Goal: Task Accomplishment & Management: Use online tool/utility

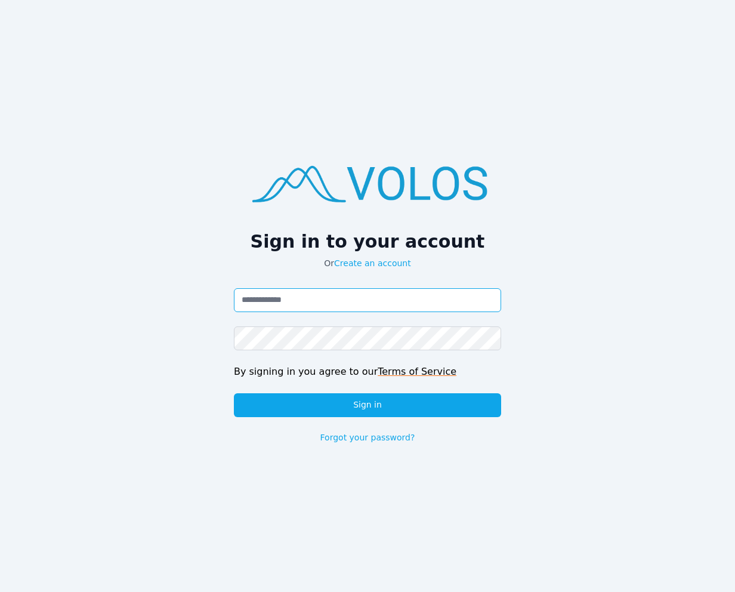
click at [287, 294] on input "Email address" at bounding box center [367, 300] width 267 height 24
paste input "**********"
type input "**********"
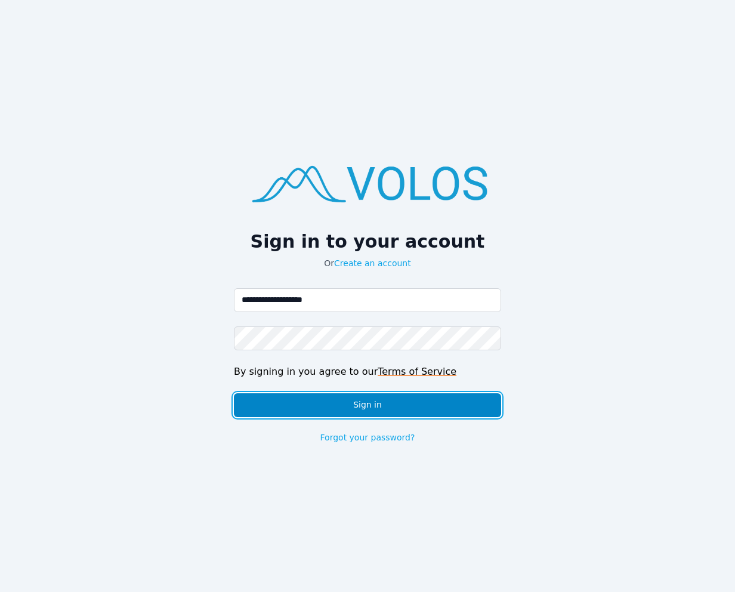
click at [297, 408] on button "Sign in" at bounding box center [367, 405] width 267 height 24
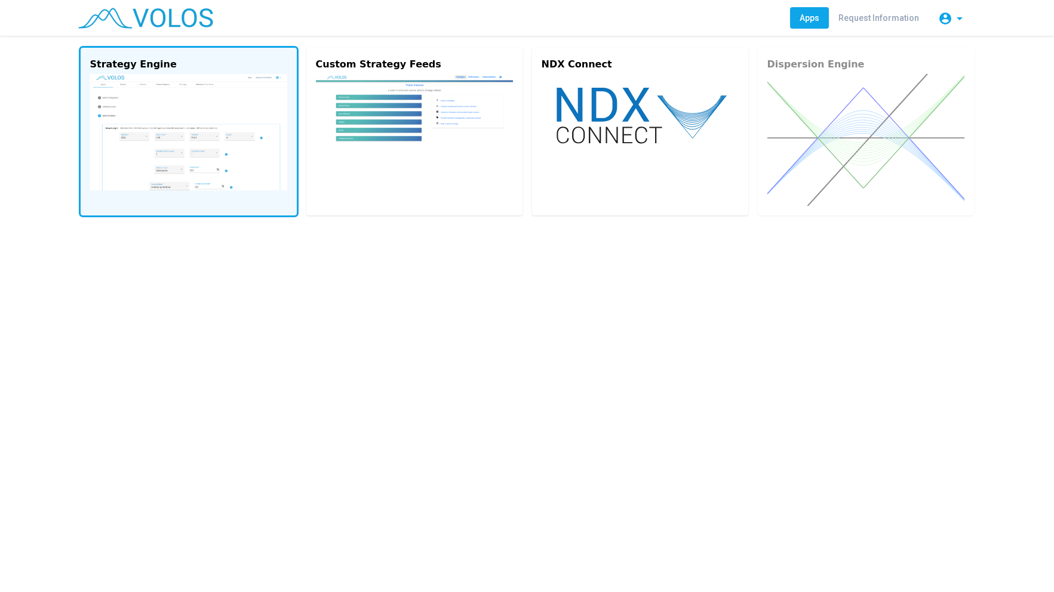
click at [210, 110] on img at bounding box center [188, 132] width 197 height 116
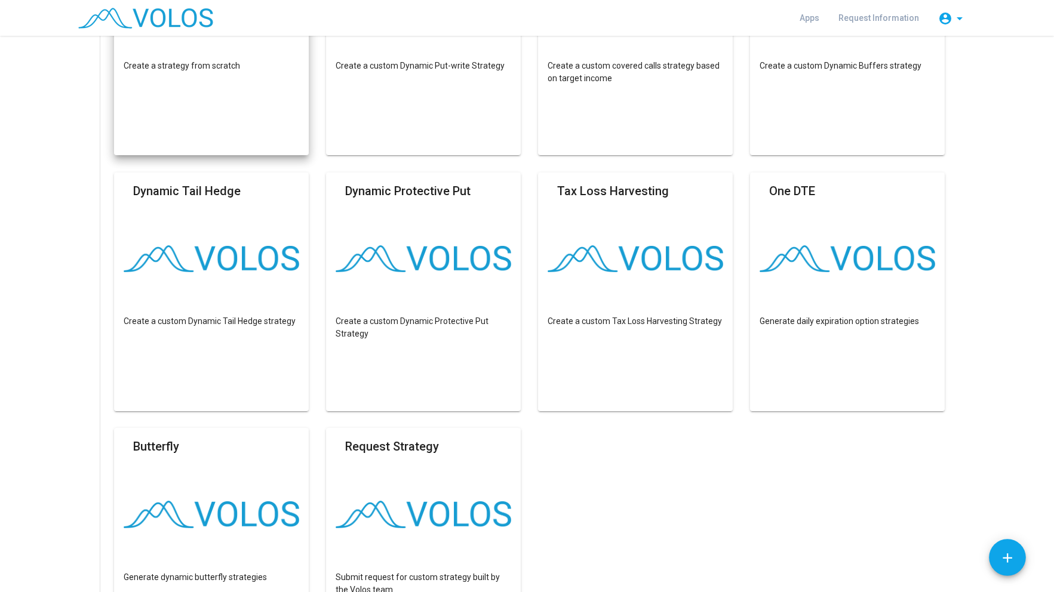
scroll to position [239, 0]
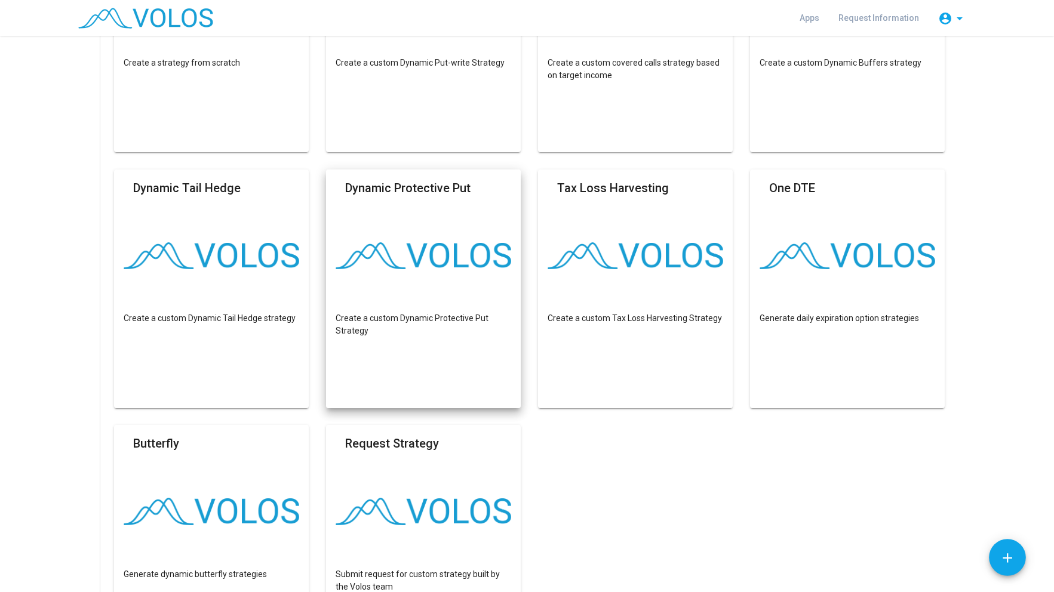
click at [467, 286] on mat-card "Dynamic Protective Put Create a custom Dynamic Protective Put Strategy" at bounding box center [423, 289] width 195 height 239
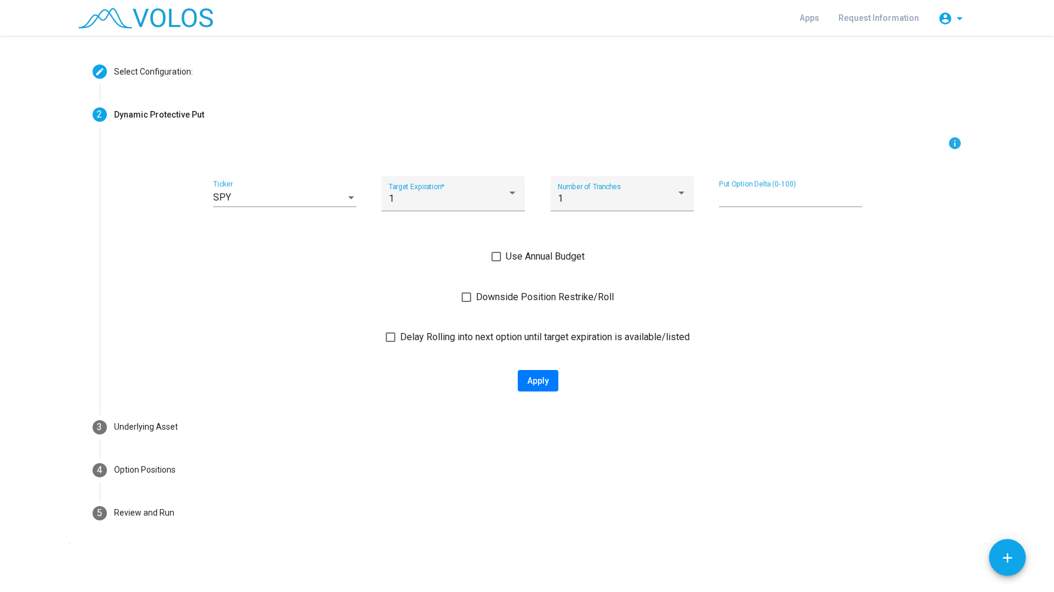
scroll to position [42, 0]
click at [316, 194] on div "SPY" at bounding box center [279, 197] width 133 height 11
click at [820, 324] on div at bounding box center [527, 296] width 1054 height 592
click at [459, 199] on div "1" at bounding box center [448, 198] width 118 height 11
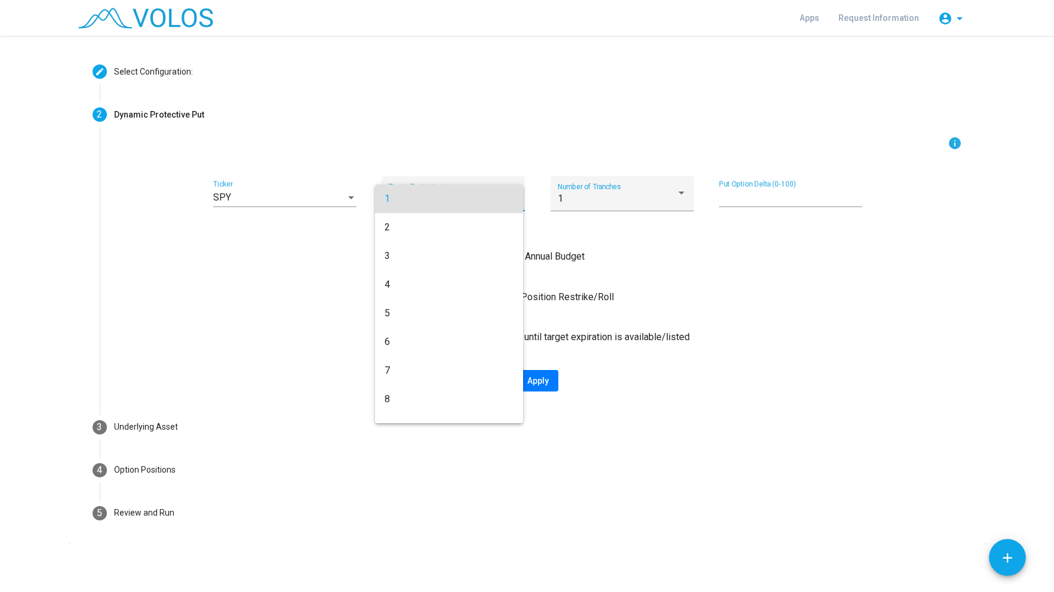
click at [459, 199] on span "1" at bounding box center [448, 198] width 129 height 29
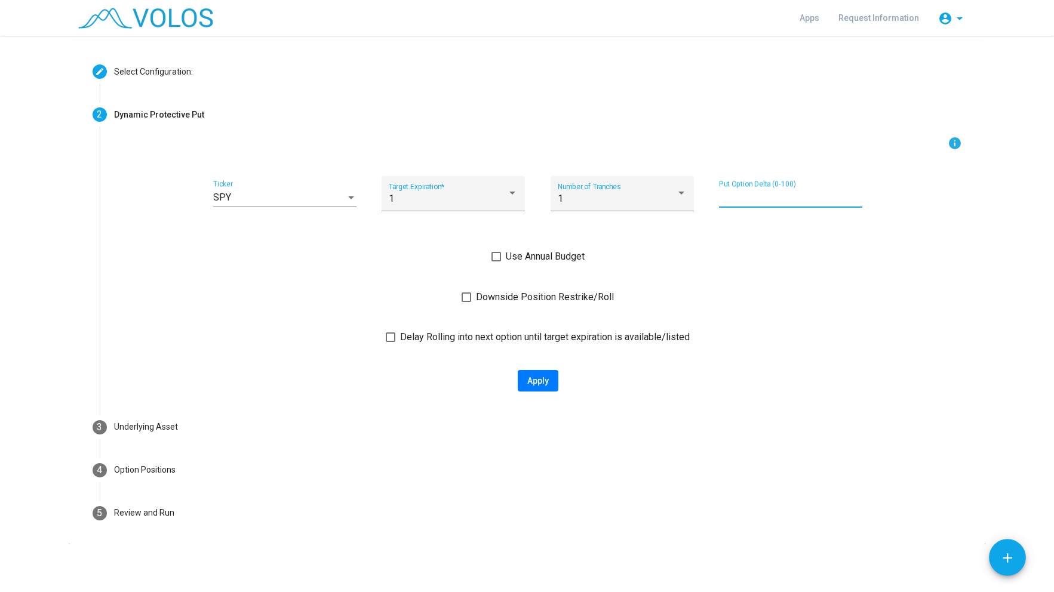
click at [726, 194] on input "**" at bounding box center [790, 197] width 143 height 11
type input "*"
type input "**"
click at [456, 202] on div "1" at bounding box center [448, 198] width 118 height 11
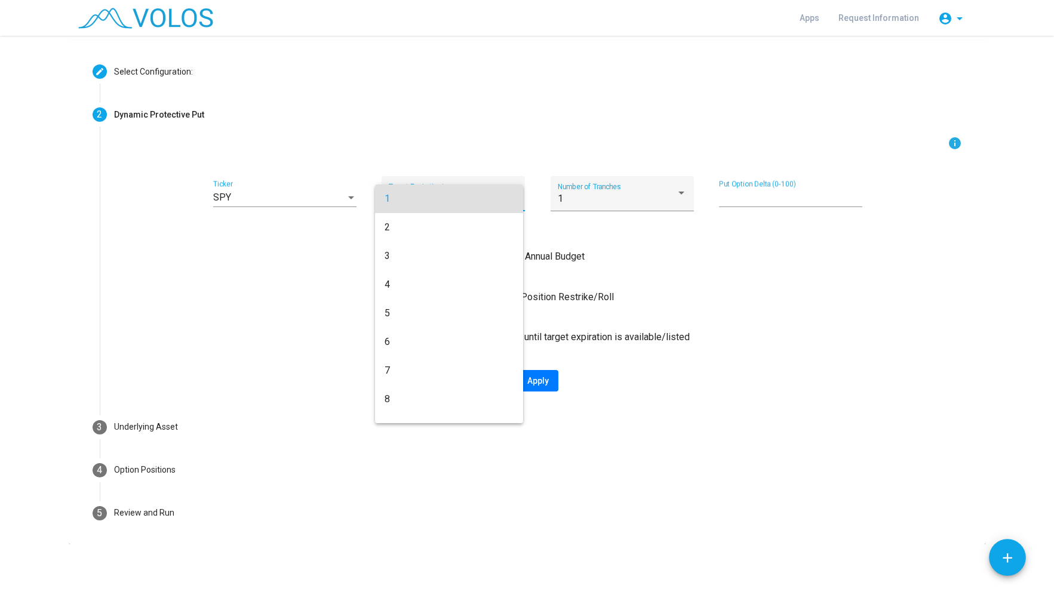
click at [456, 202] on span "1" at bounding box center [448, 198] width 129 height 29
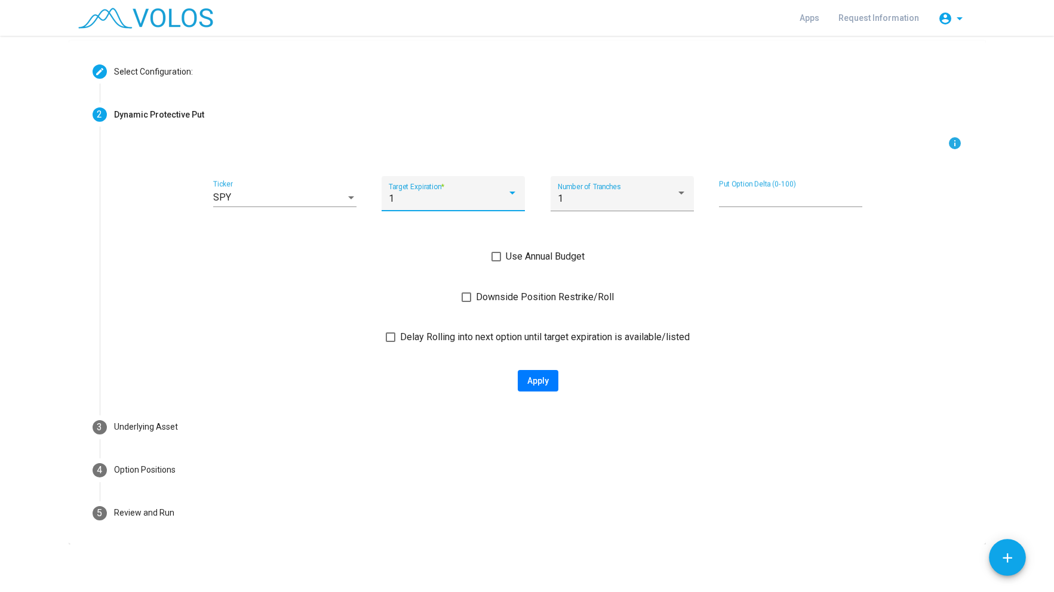
click at [456, 202] on div "1" at bounding box center [448, 198] width 118 height 11
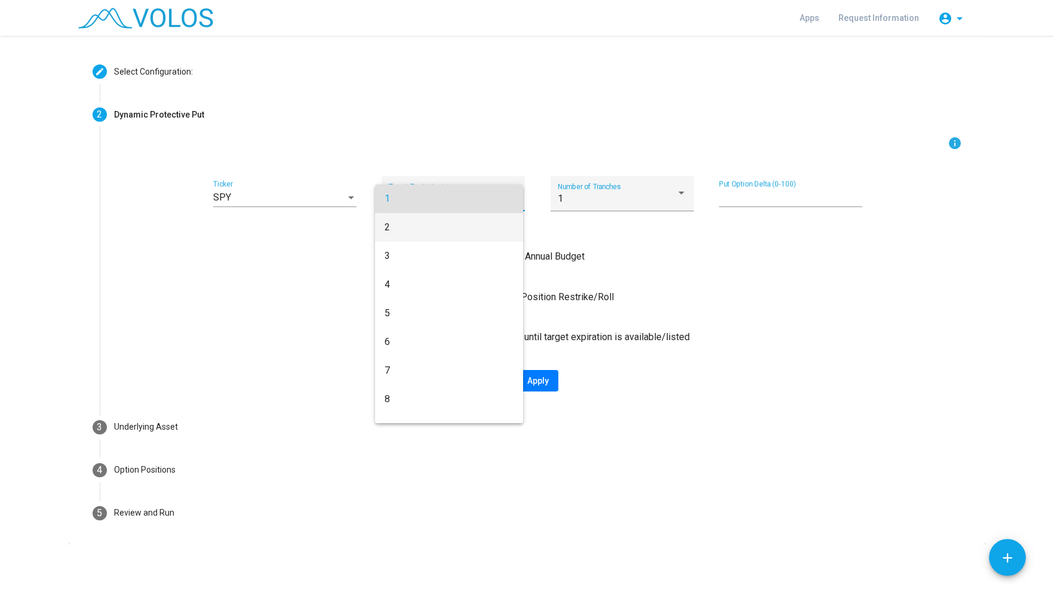
click at [425, 224] on span "2" at bounding box center [448, 227] width 129 height 29
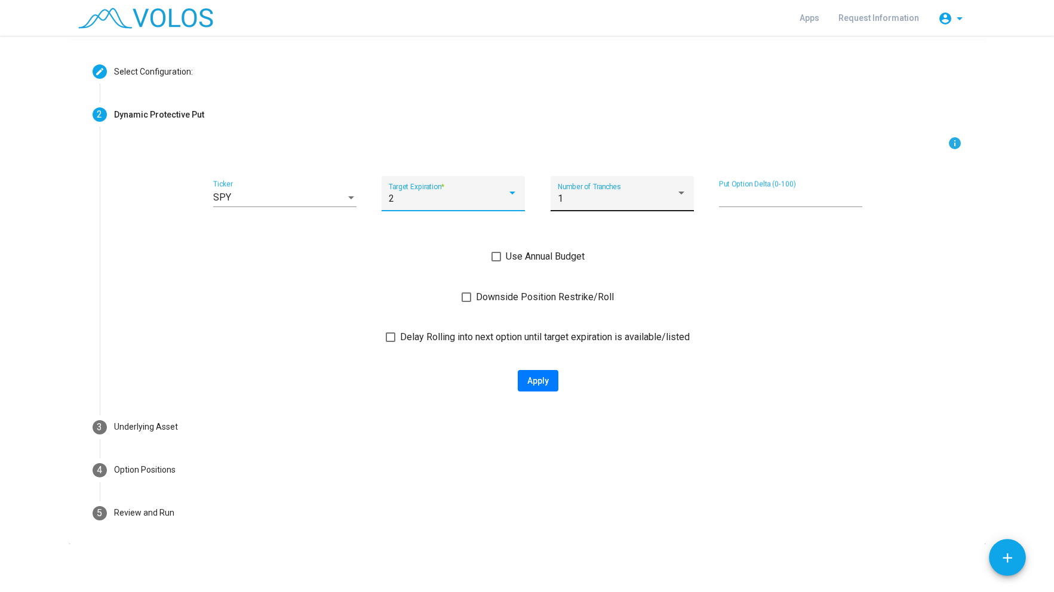
click at [618, 199] on div "1" at bounding box center [617, 198] width 118 height 11
click at [618, 198] on span "1" at bounding box center [617, 198] width 129 height 29
click at [616, 198] on div "1" at bounding box center [617, 198] width 118 height 11
click at [615, 198] on span "1" at bounding box center [617, 198] width 129 height 29
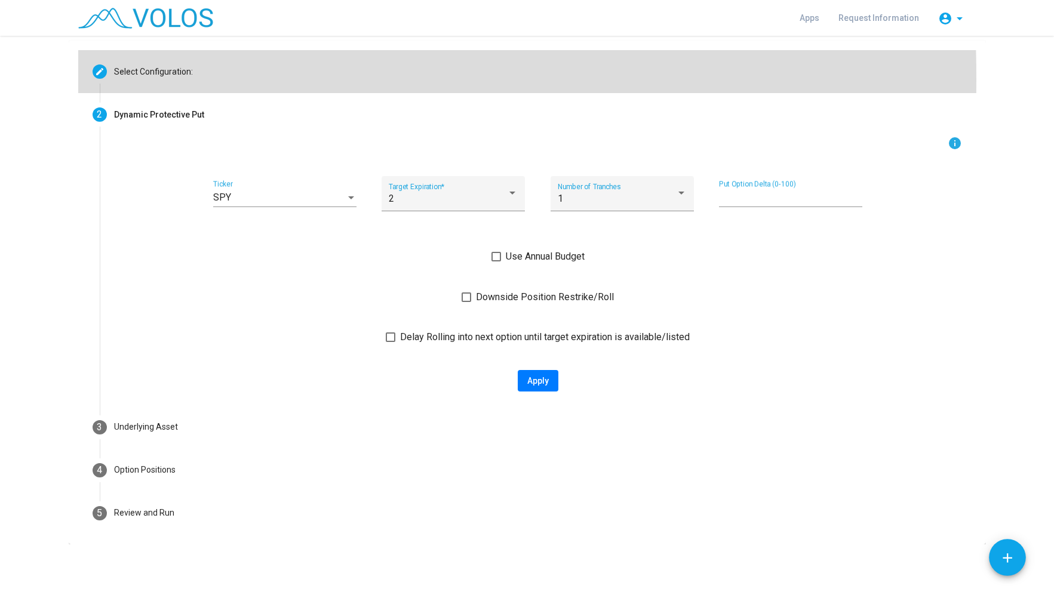
click at [153, 79] on mat-step-header "Editable create Select Configuration:" at bounding box center [527, 71] width 898 height 43
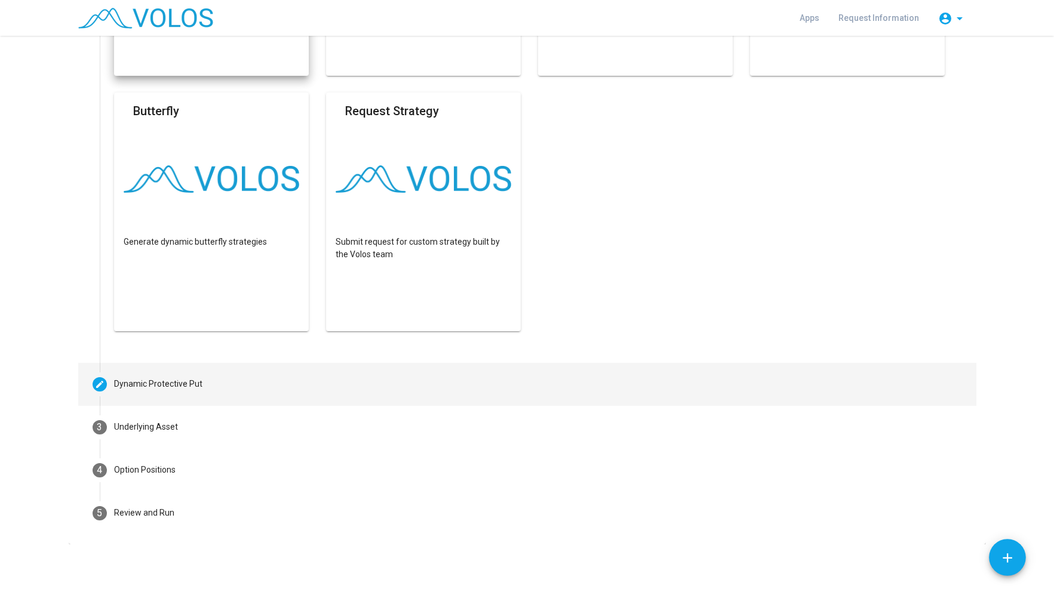
click at [138, 385] on div "Dynamic Protective Put" at bounding box center [158, 384] width 88 height 13
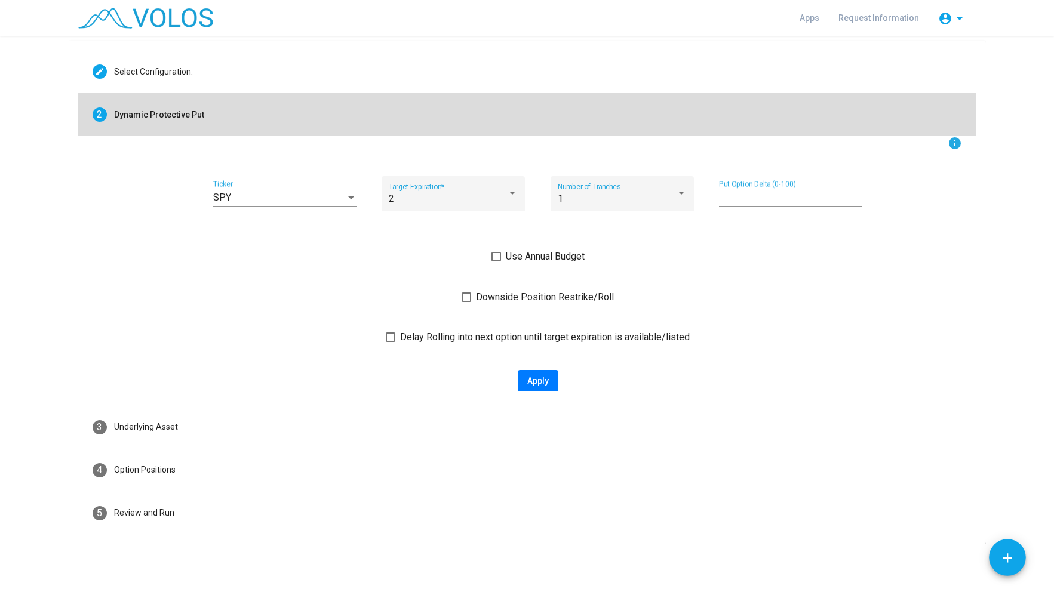
scroll to position [42, 0]
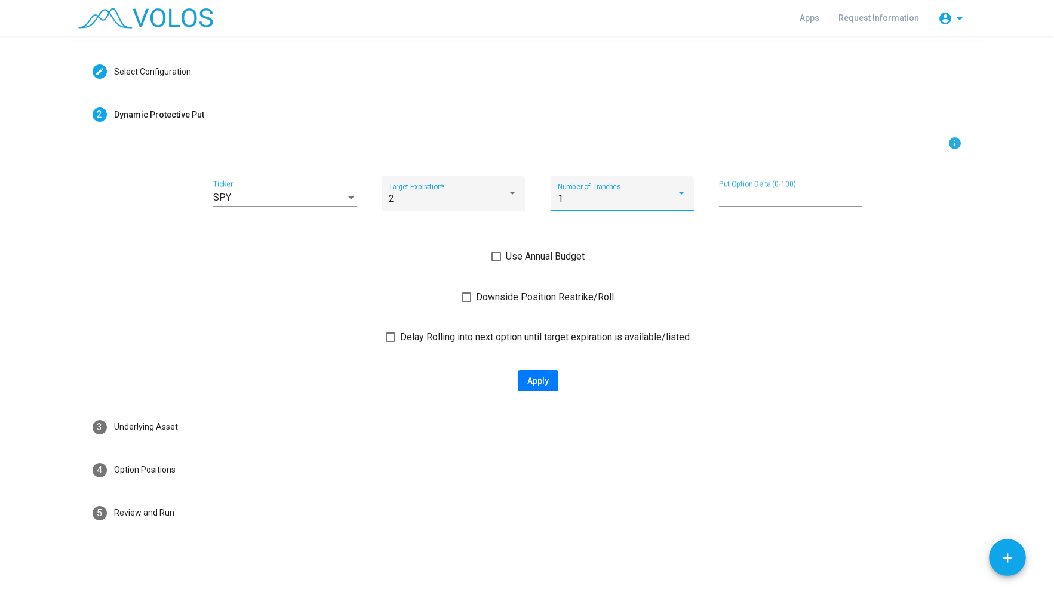
click at [634, 202] on div "1" at bounding box center [617, 198] width 118 height 11
click at [618, 206] on span "1" at bounding box center [617, 198] width 129 height 29
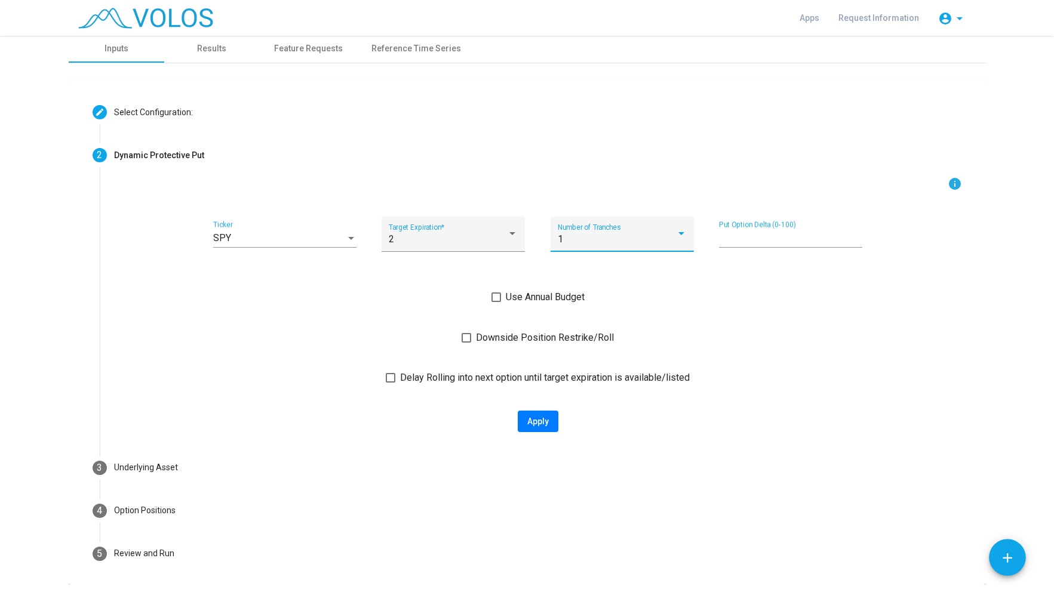
scroll to position [0, 0]
click at [1011, 563] on mat-icon "add" at bounding box center [1007, 558] width 16 height 16
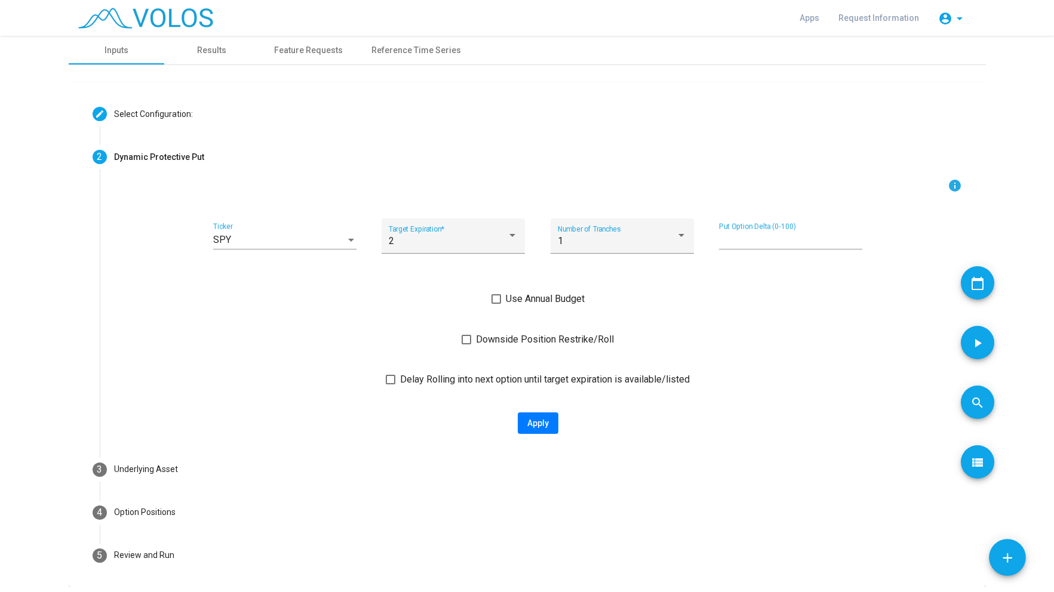
click at [977, 284] on mat-icon "calendar_today" at bounding box center [977, 283] width 14 height 14
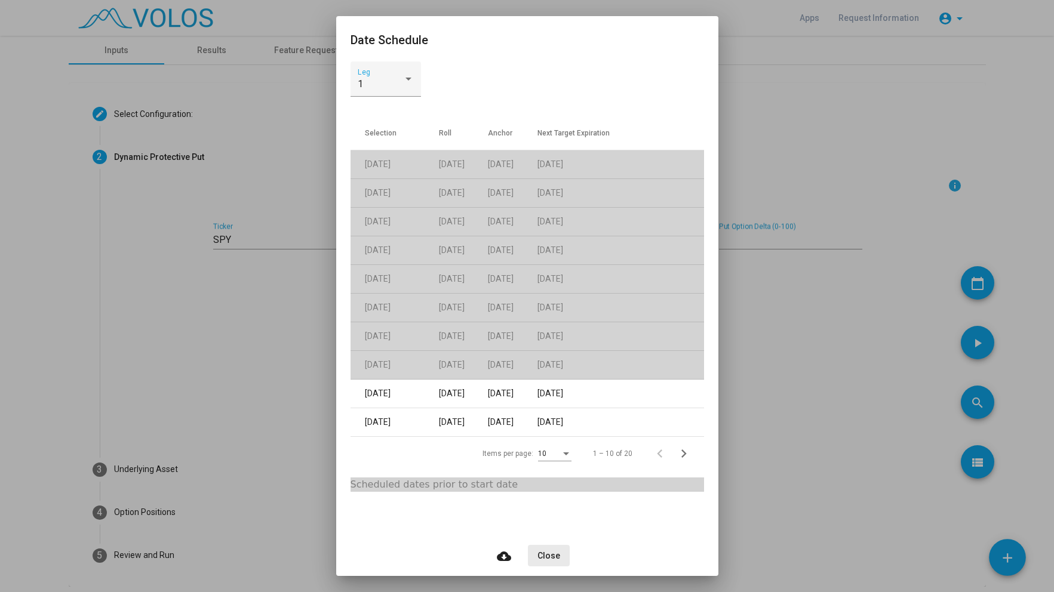
click at [557, 562] on button "Close" at bounding box center [549, 555] width 42 height 21
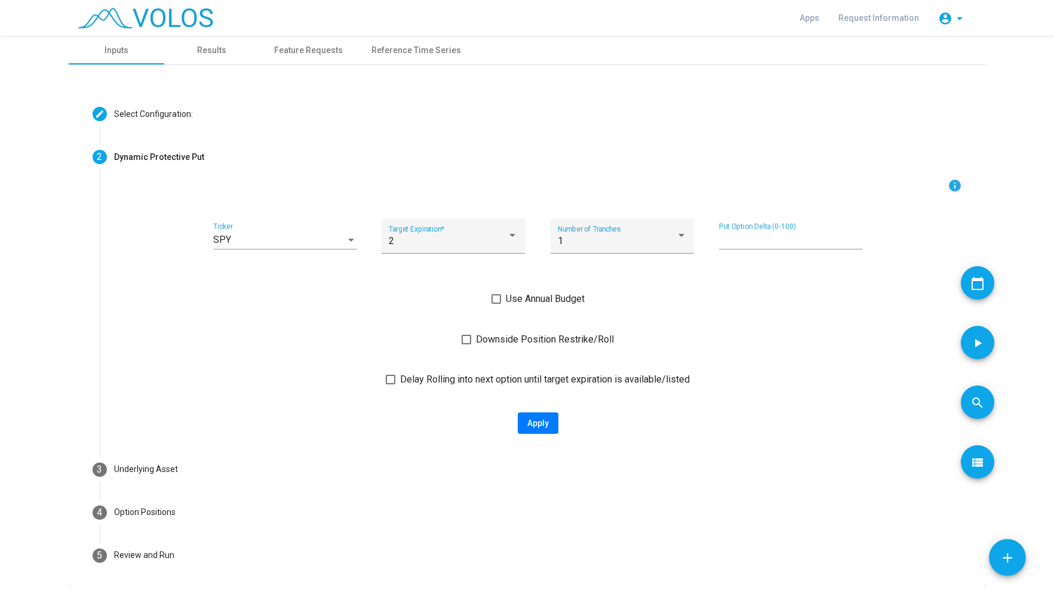
click at [968, 466] on button "view_list" at bounding box center [977, 461] width 33 height 33
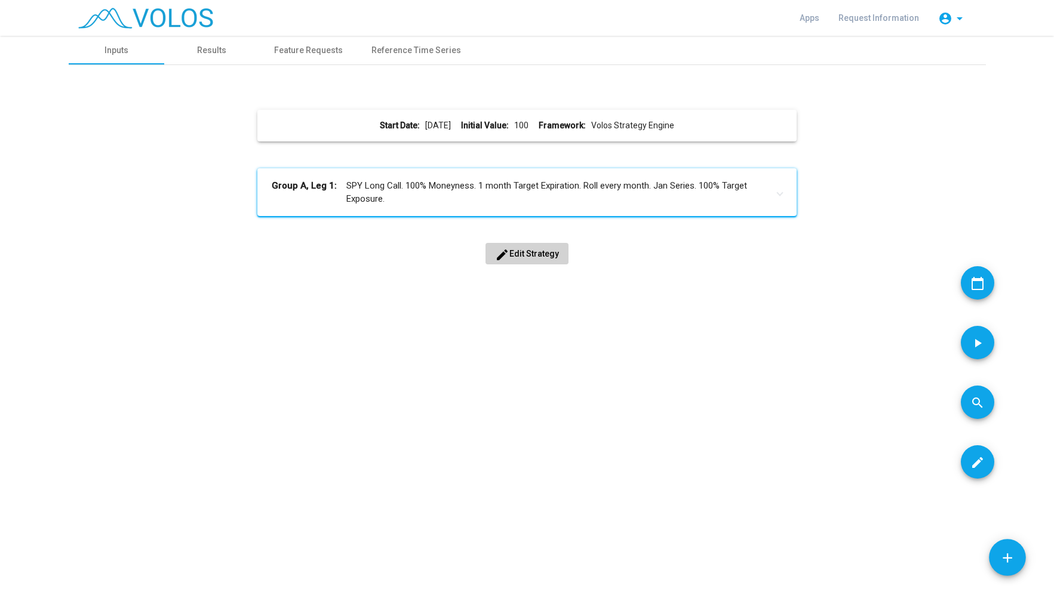
click at [527, 255] on span "edit Edit Strategy" at bounding box center [527, 254] width 64 height 10
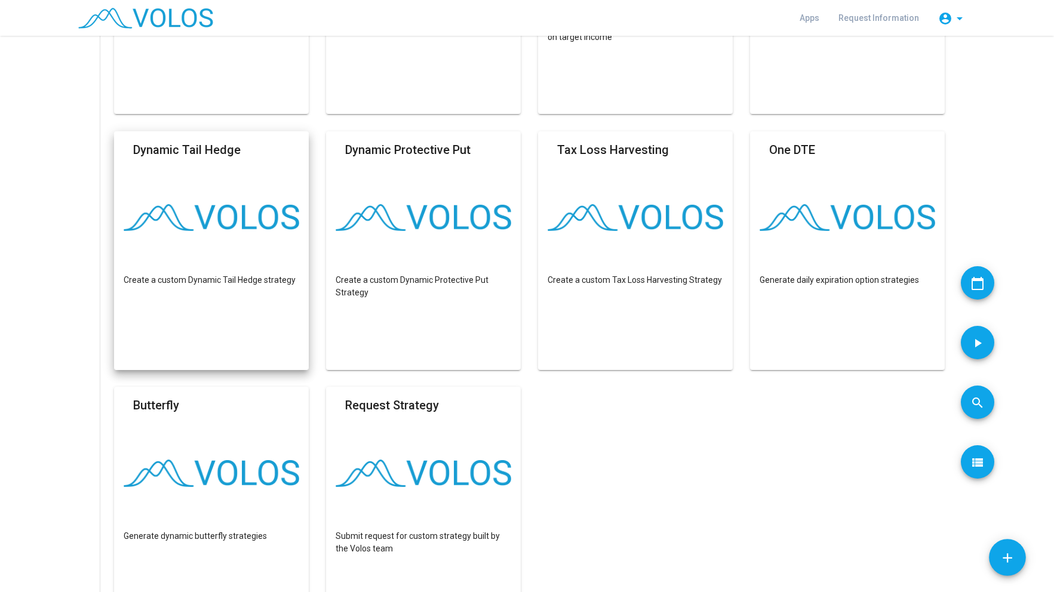
scroll to position [298, 0]
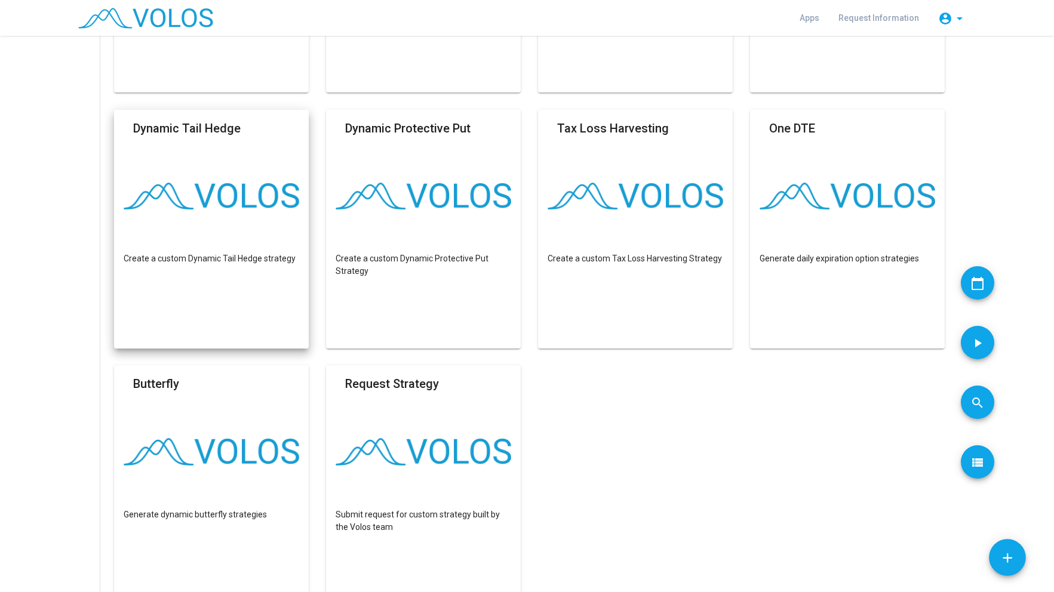
click at [229, 275] on mat-card "Dynamic Tail Hedge Create a custom Dynamic Tail Hedge strategy" at bounding box center [211, 229] width 195 height 239
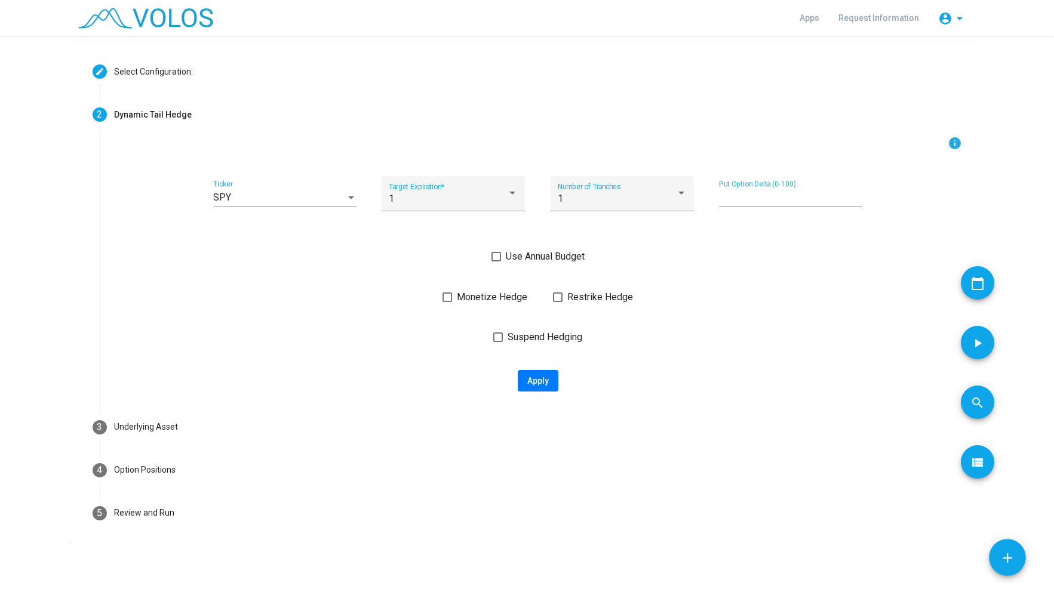
scroll to position [42, 0]
click at [419, 195] on div "1" at bounding box center [448, 198] width 118 height 11
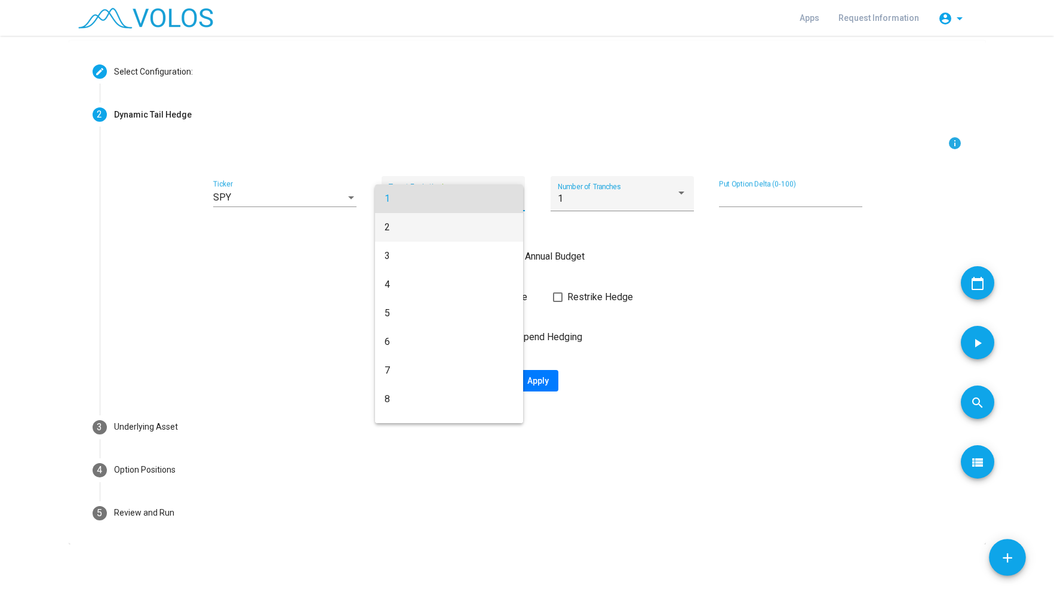
click at [416, 227] on span "2" at bounding box center [448, 227] width 129 height 29
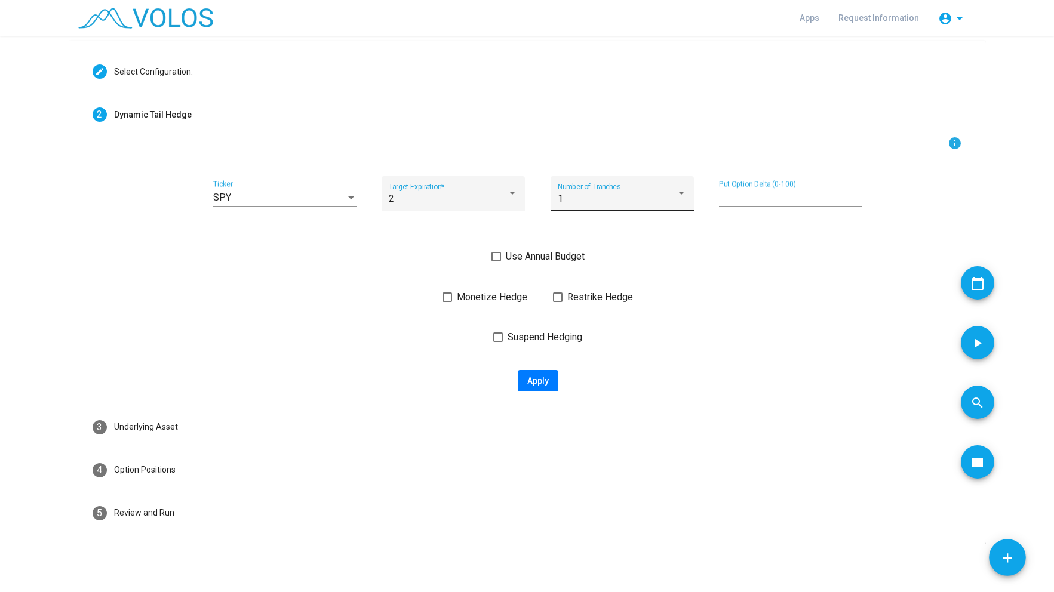
click at [610, 211] on div "1 Number of Tranches" at bounding box center [622, 197] width 129 height 28
click at [610, 211] on span "1" at bounding box center [617, 198] width 129 height 29
click at [777, 198] on input "**" at bounding box center [790, 197] width 143 height 11
type input "*"
type input "**"
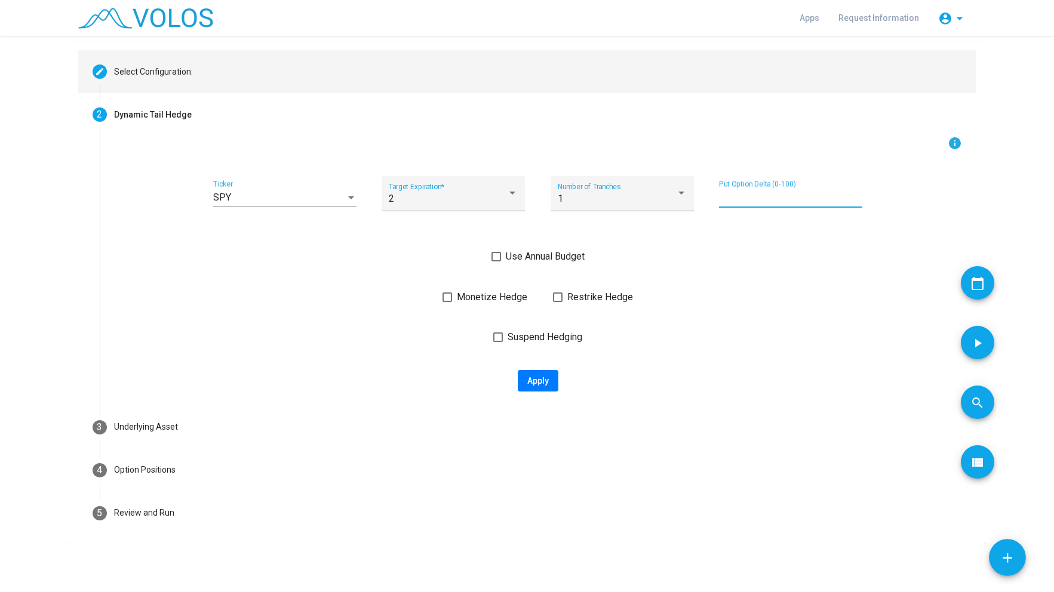
click at [149, 70] on div "Select Configuration:" at bounding box center [153, 72] width 79 height 13
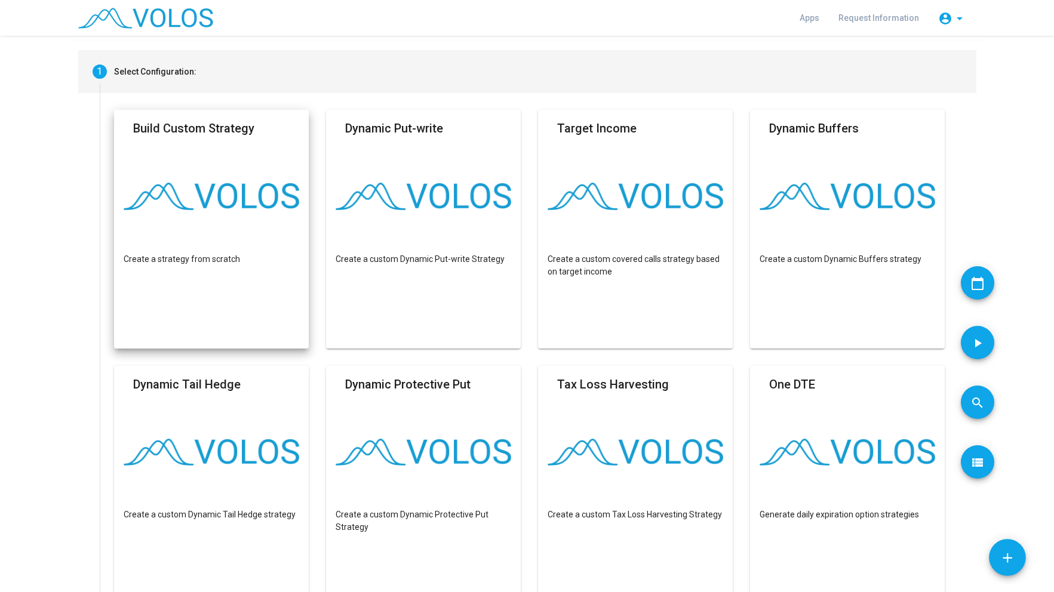
click at [178, 181] on mat-card "Build Custom Strategy Create a strategy from scratch" at bounding box center [211, 229] width 195 height 239
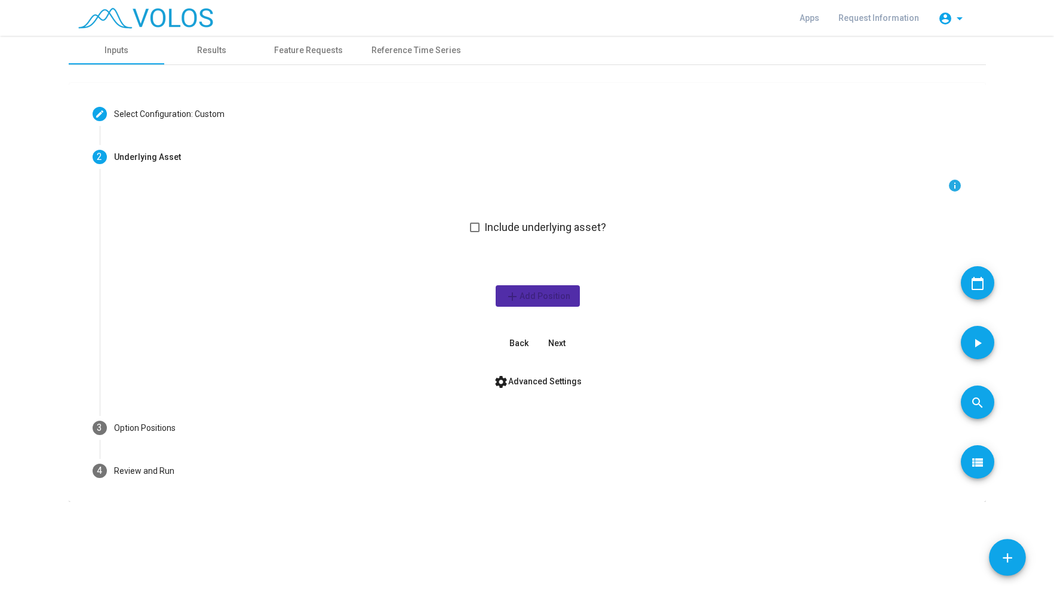
scroll to position [0, 0]
click at [486, 225] on span "Include underlying asset?" at bounding box center [545, 227] width 122 height 14
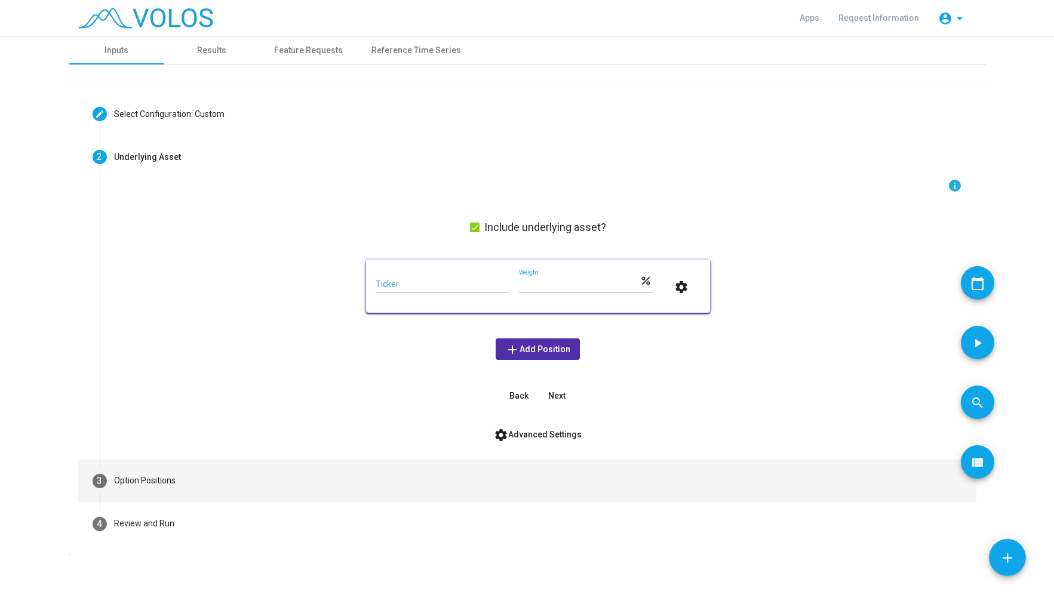
click at [167, 479] on div "Option Positions" at bounding box center [144, 481] width 61 height 13
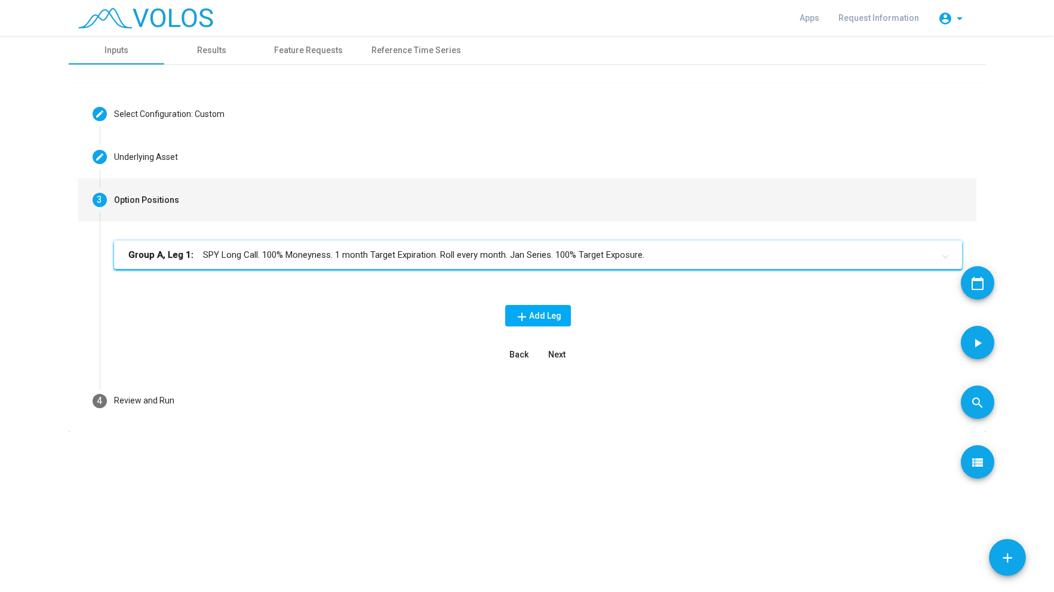
click at [547, 265] on mat-expansion-panel-header "Group A, Leg 1: SPY Long Call. 100% Moneyness. 1 month Target Expiration. Roll …" at bounding box center [538, 255] width 848 height 29
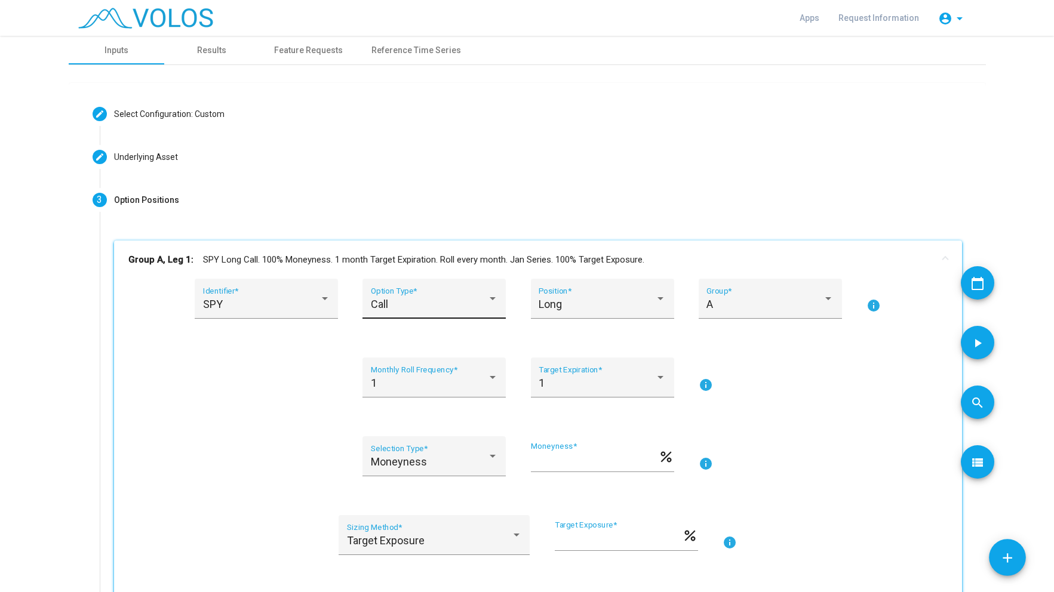
click at [481, 308] on div "Call" at bounding box center [429, 304] width 116 height 12
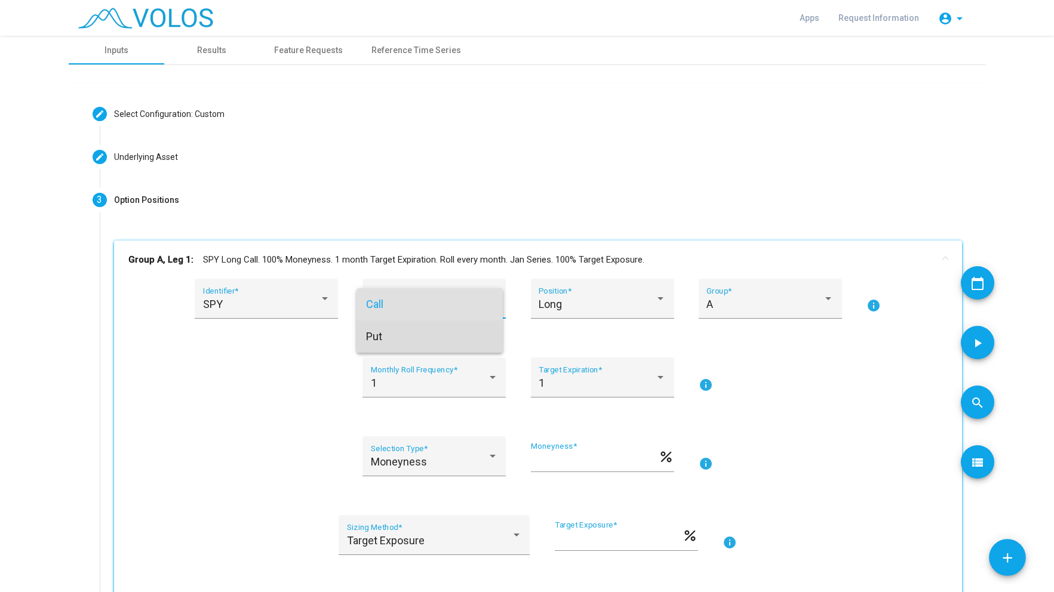
click at [374, 339] on span "Put" at bounding box center [429, 337] width 127 height 32
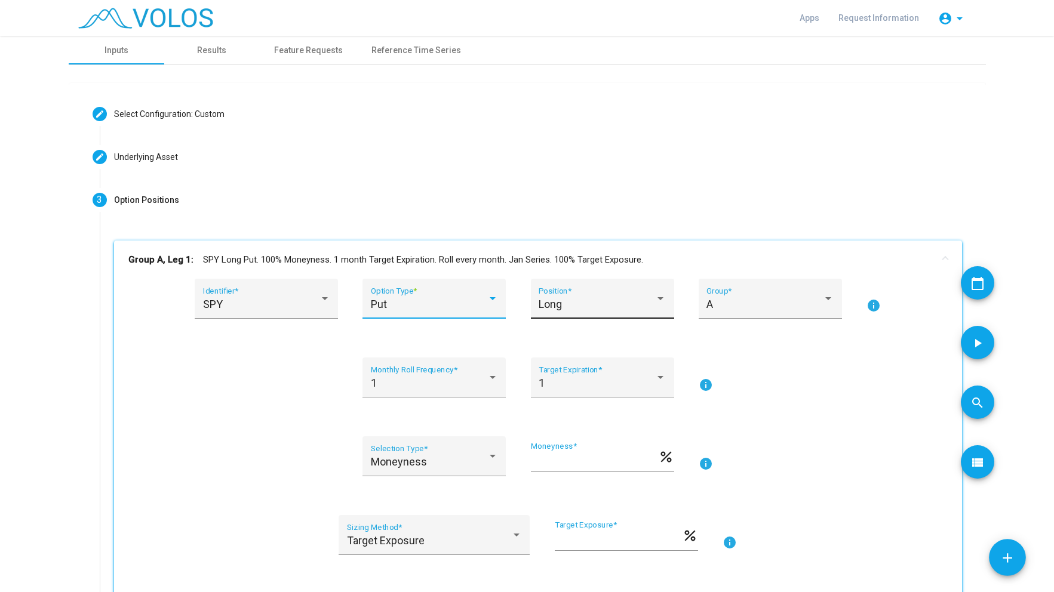
click at [598, 300] on div "Long" at bounding box center [596, 304] width 116 height 12
click at [580, 306] on span "Long" at bounding box center [597, 304] width 127 height 32
click at [780, 297] on div "A Group *" at bounding box center [769, 303] width 127 height 32
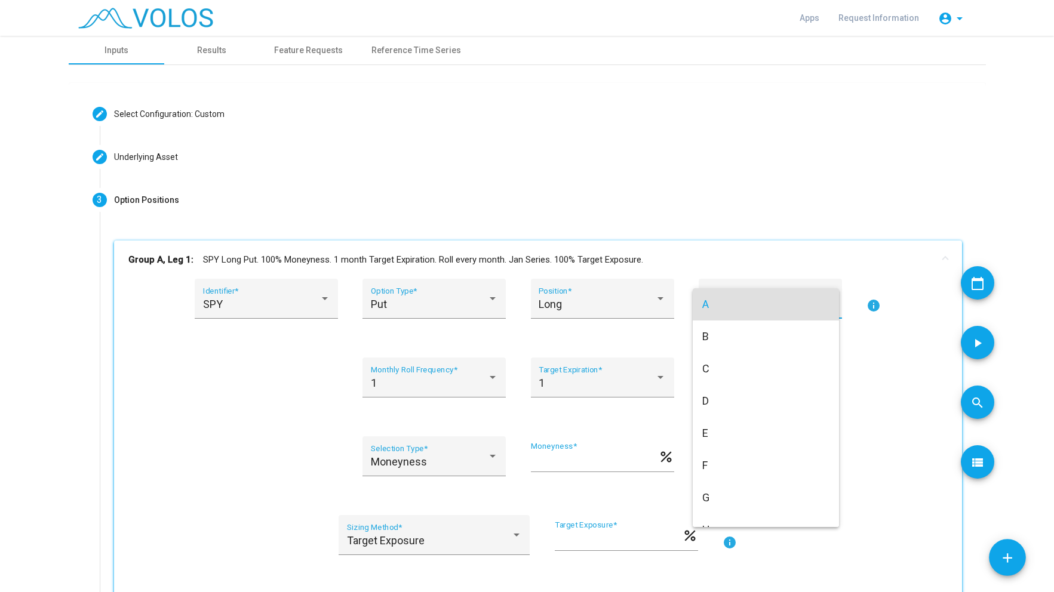
click at [779, 295] on span "A" at bounding box center [765, 304] width 127 height 32
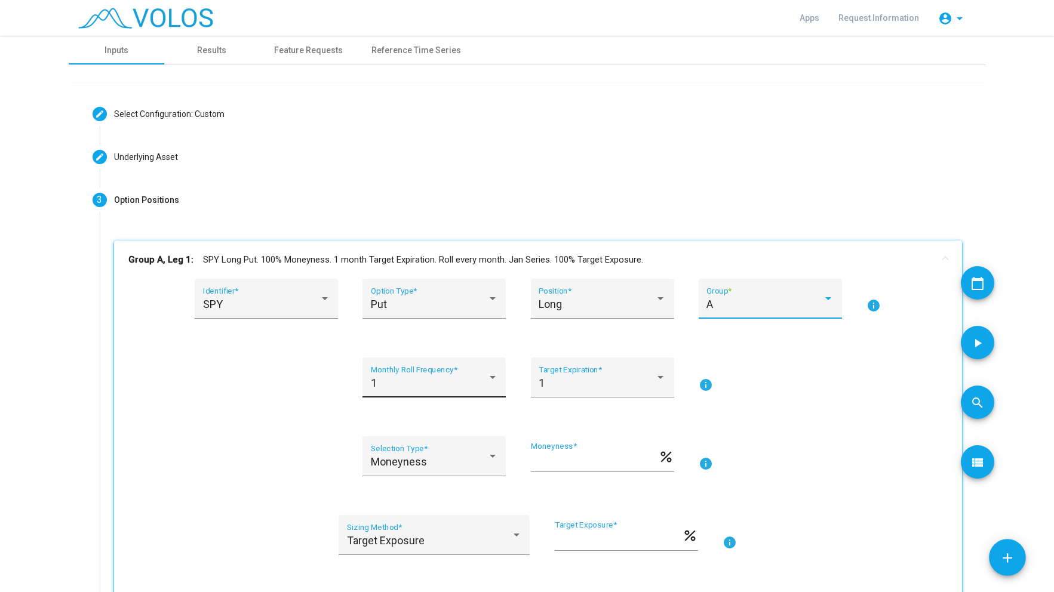
click at [420, 389] on div "1" at bounding box center [429, 383] width 116 height 12
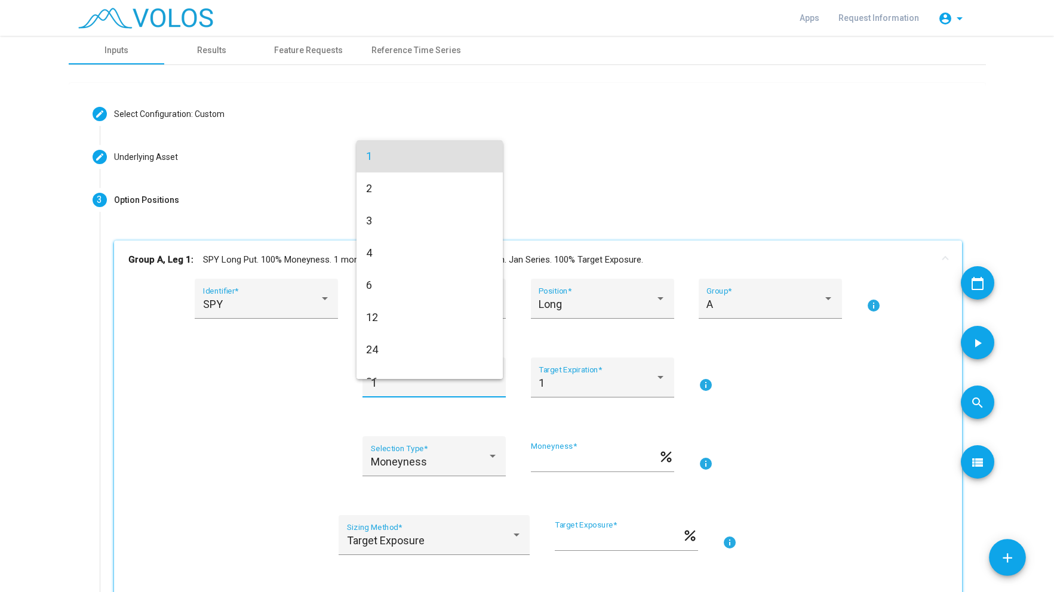
click at [420, 389] on div at bounding box center [527, 296] width 1054 height 592
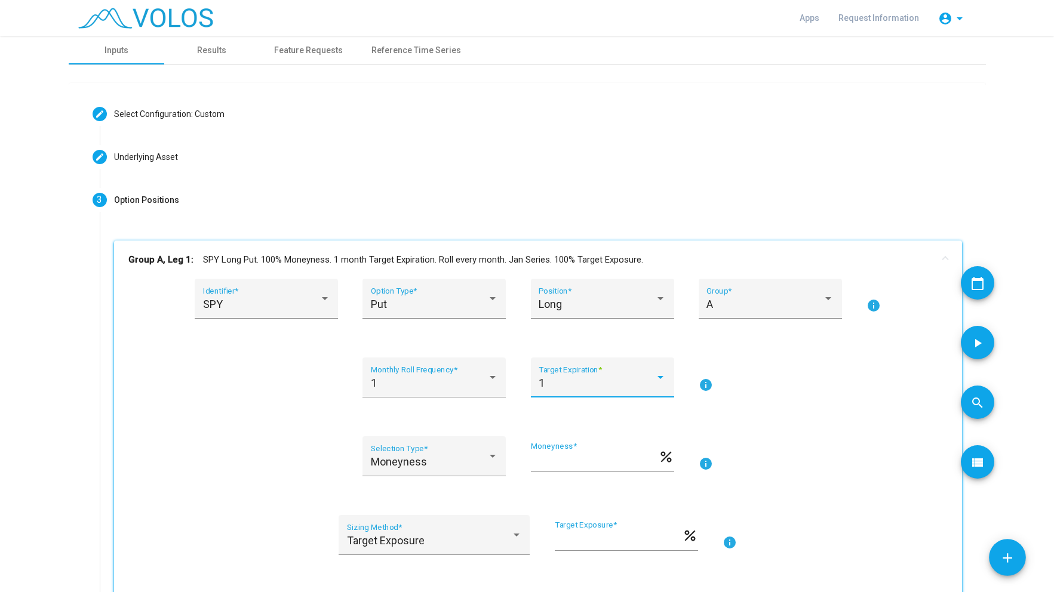
click at [634, 384] on div "1" at bounding box center [596, 383] width 116 height 12
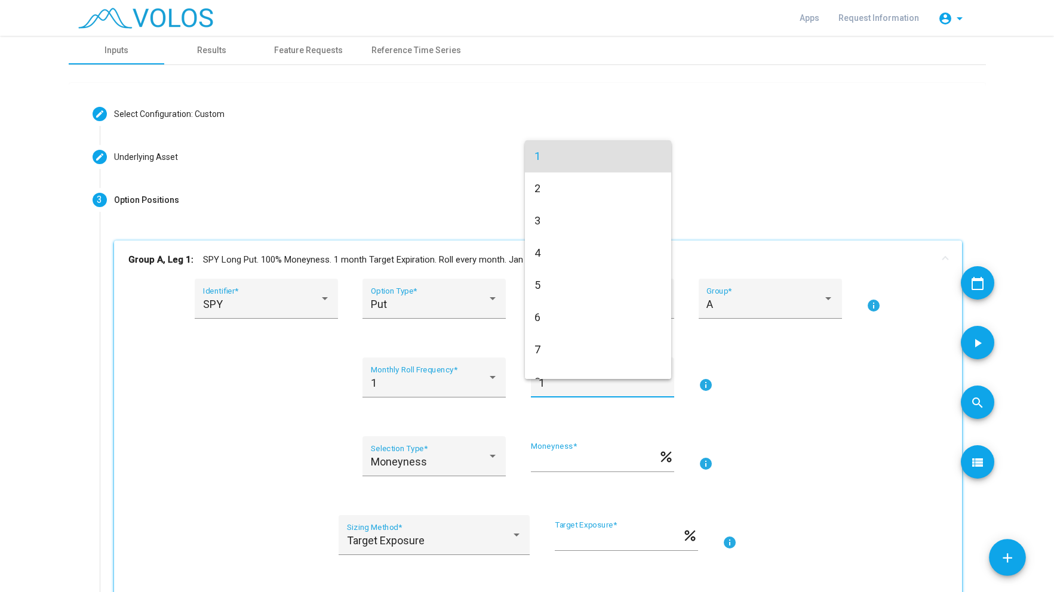
click at [567, 388] on div at bounding box center [527, 296] width 1054 height 592
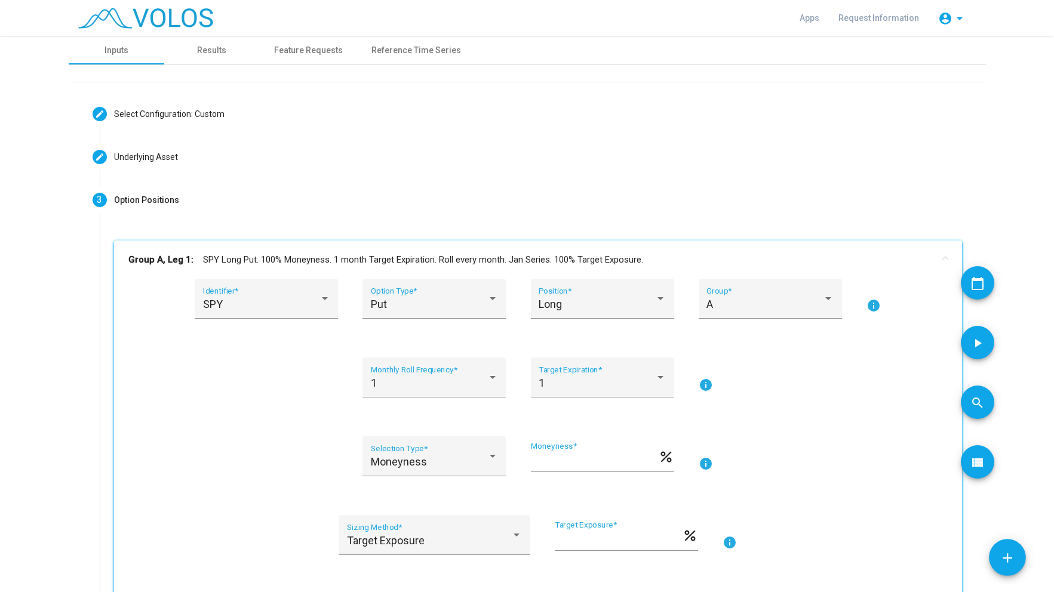
click at [698, 385] on mat-icon "info" at bounding box center [705, 385] width 14 height 14
click at [436, 382] on div "1" at bounding box center [429, 383] width 116 height 12
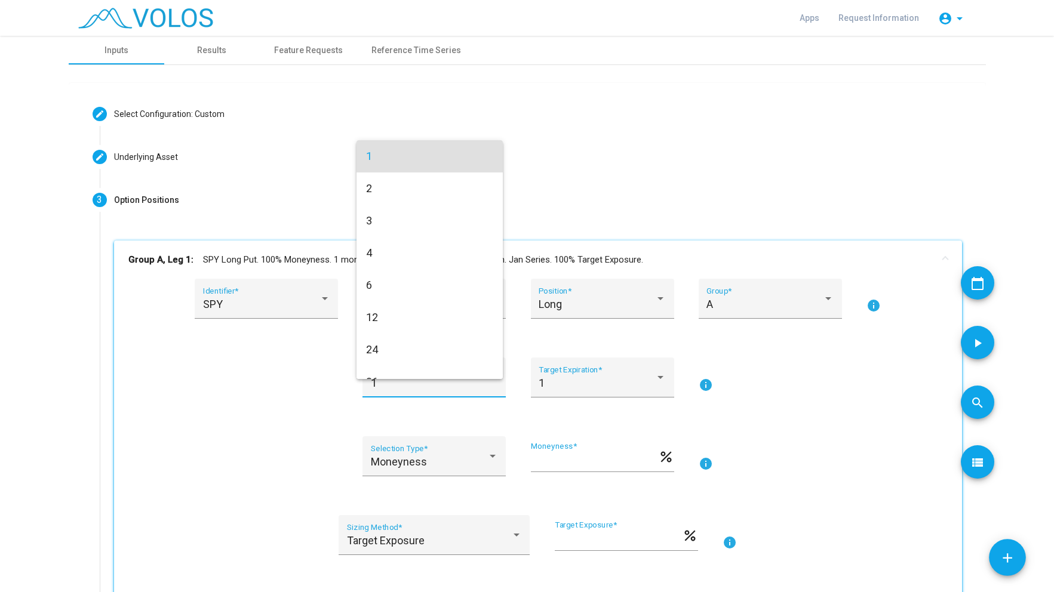
click at [277, 396] on div at bounding box center [527, 296] width 1054 height 592
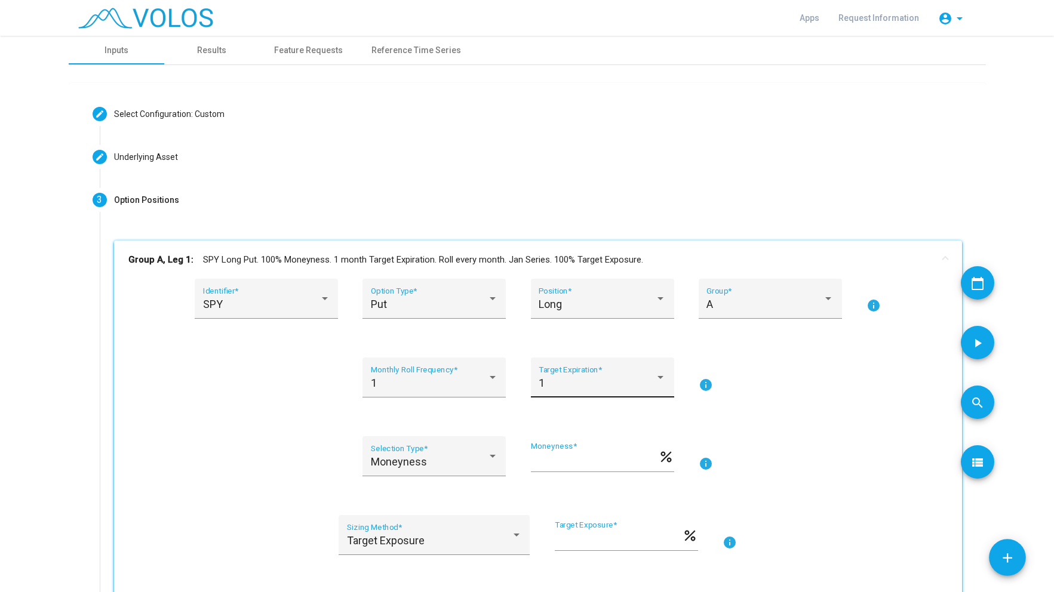
click at [572, 384] on div "1" at bounding box center [596, 383] width 116 height 12
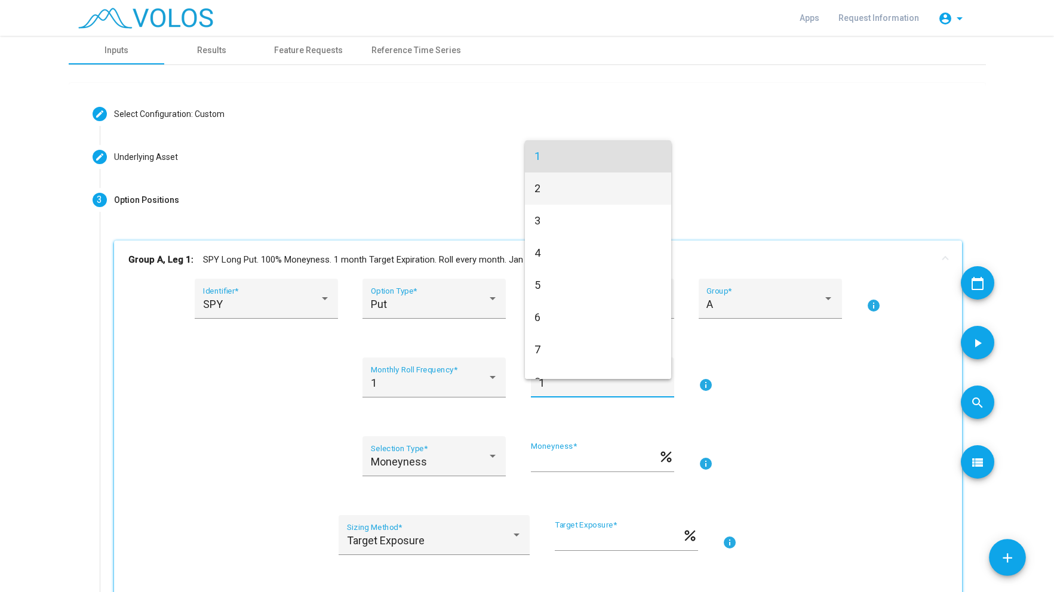
click at [546, 184] on span "2" at bounding box center [597, 189] width 127 height 32
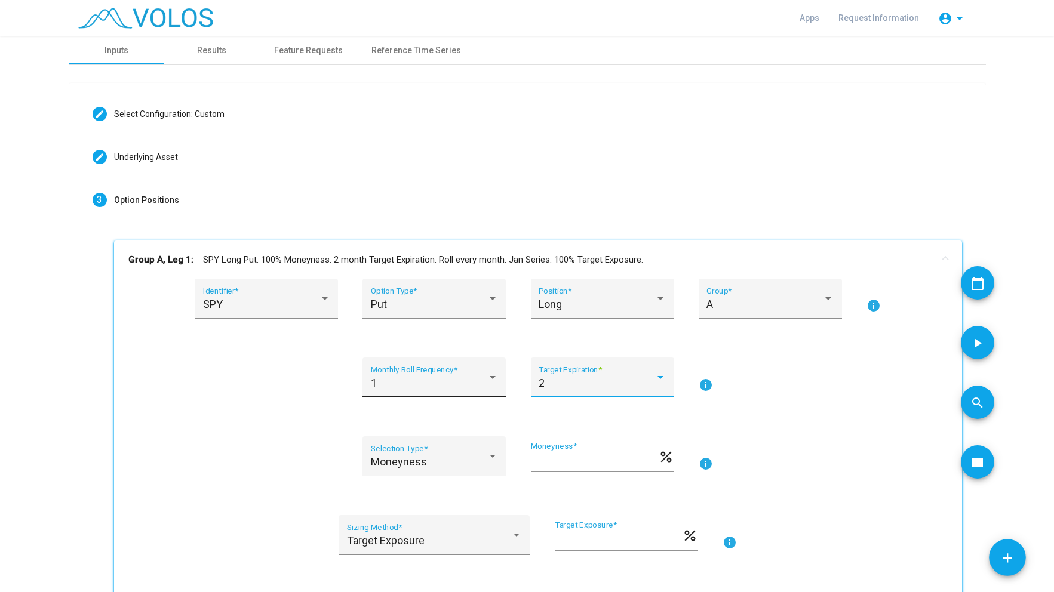
click at [386, 376] on div "1 Monthly Roll Frequency *" at bounding box center [434, 382] width 127 height 32
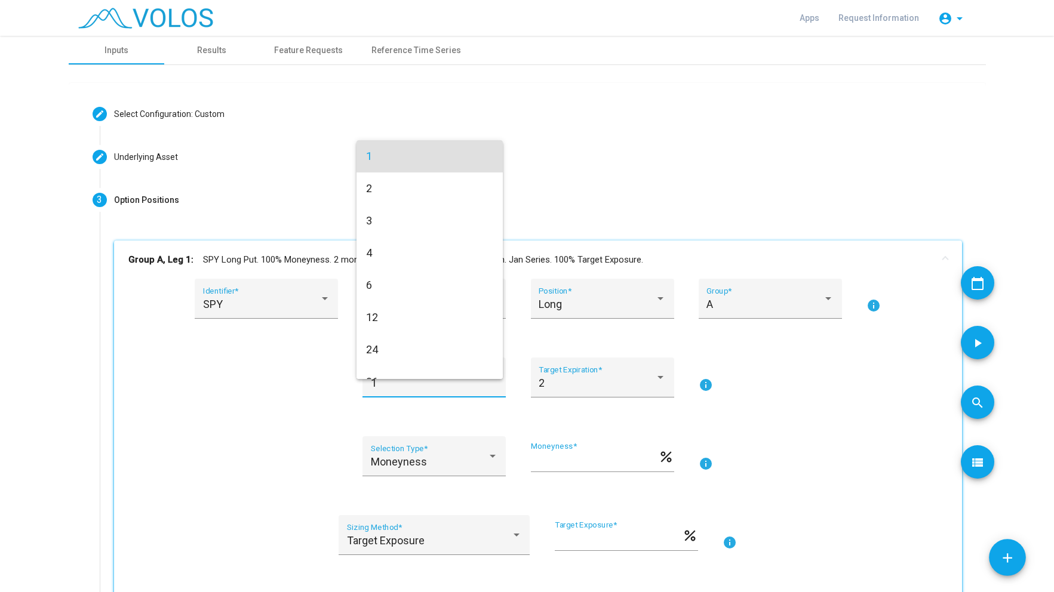
click at [314, 382] on div at bounding box center [527, 296] width 1054 height 592
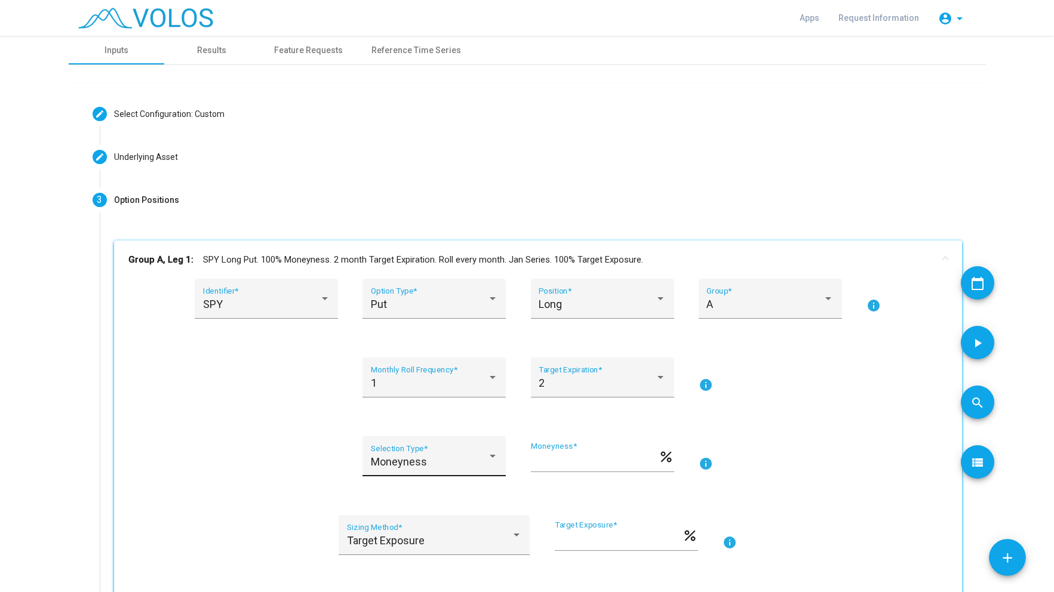
click at [454, 463] on div "Moneyness" at bounding box center [429, 462] width 116 height 12
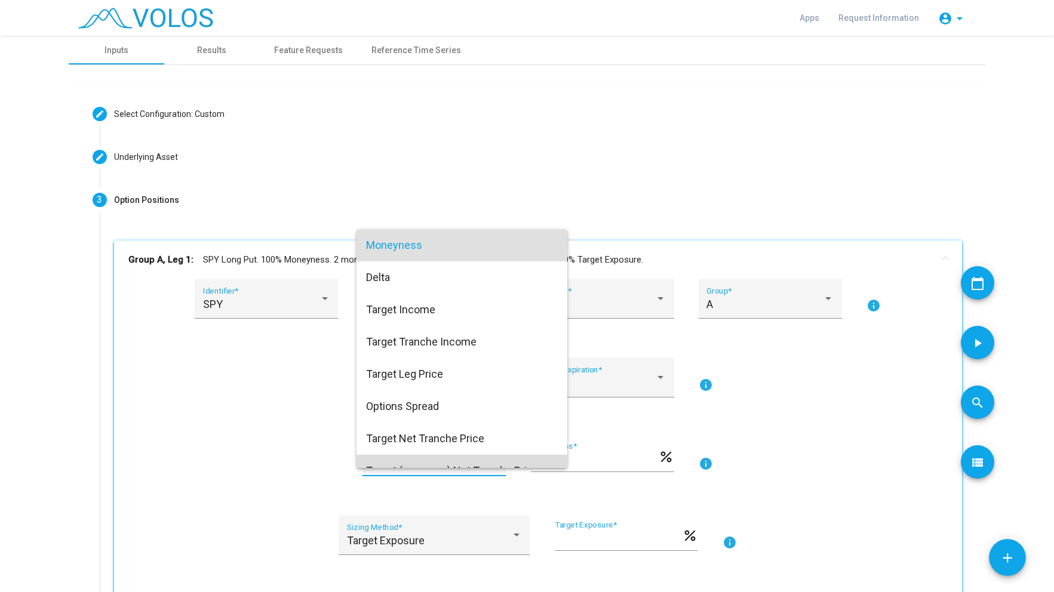
click at [454, 463] on span "Target (exposure) Net Tranche Price" at bounding box center [462, 471] width 192 height 32
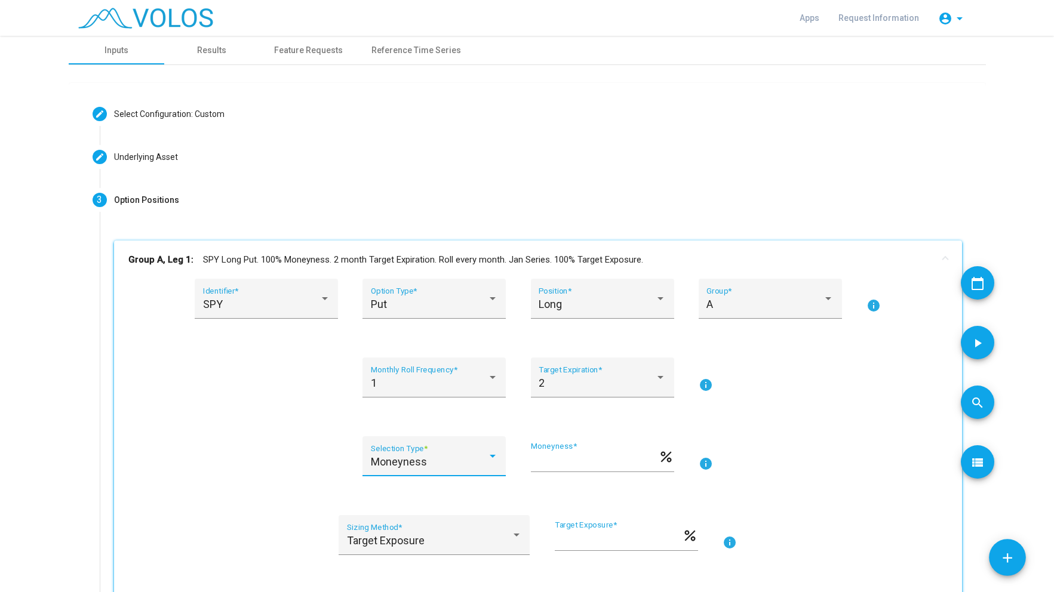
scroll to position [105, 0]
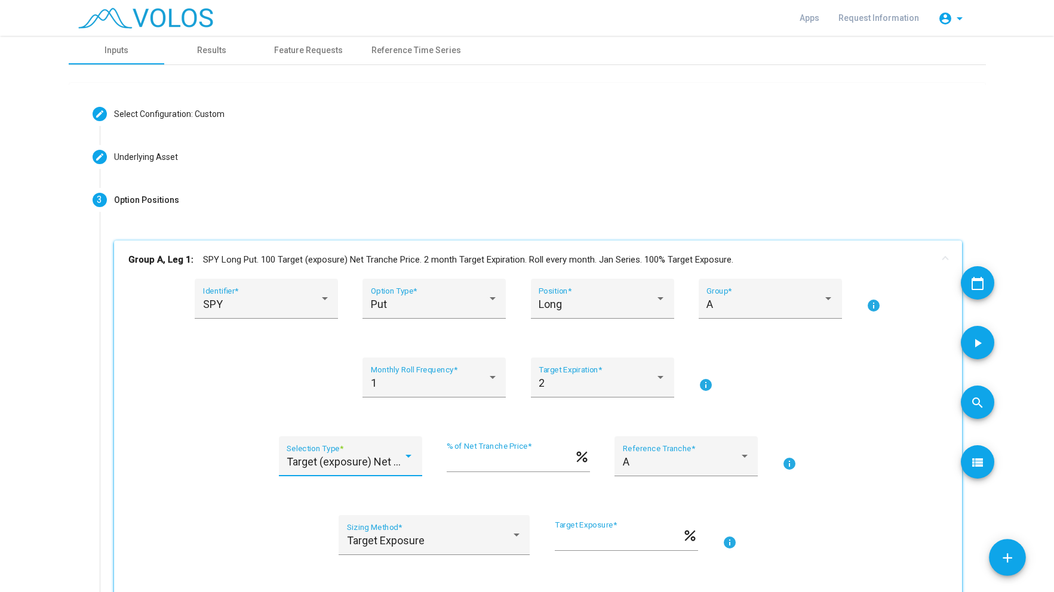
click at [332, 451] on div "Target (exposure) Net Tranche Price Selection Type *" at bounding box center [350, 461] width 127 height 32
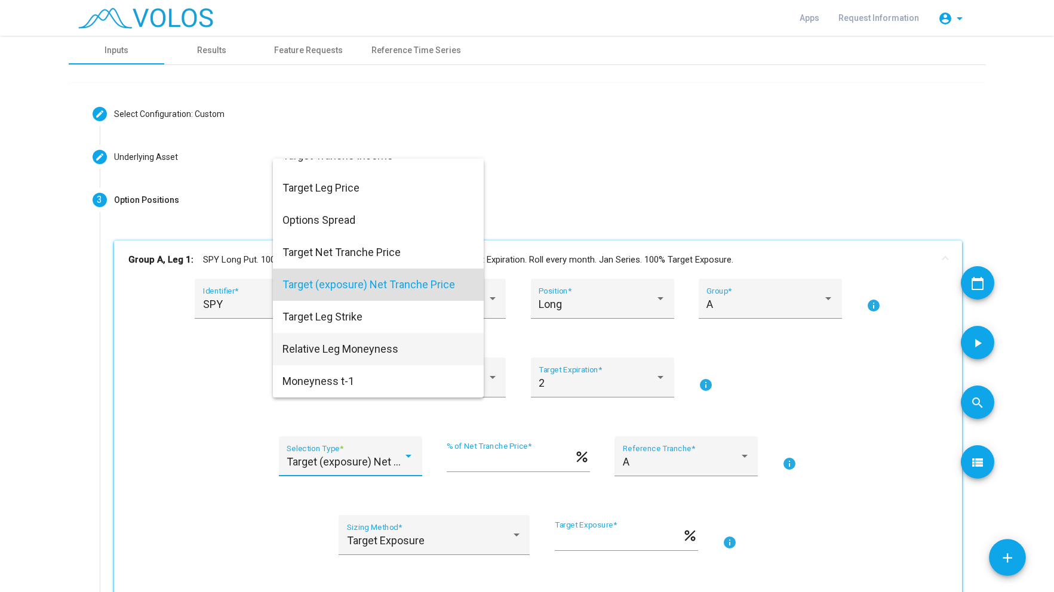
scroll to position [0, 0]
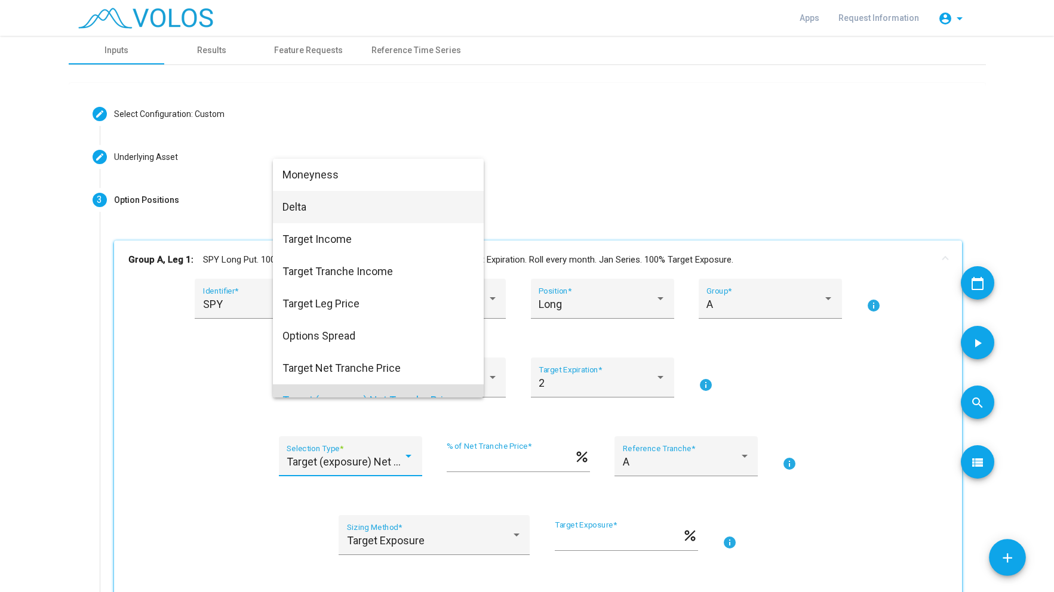
click at [413, 214] on span "Delta" at bounding box center [378, 207] width 192 height 32
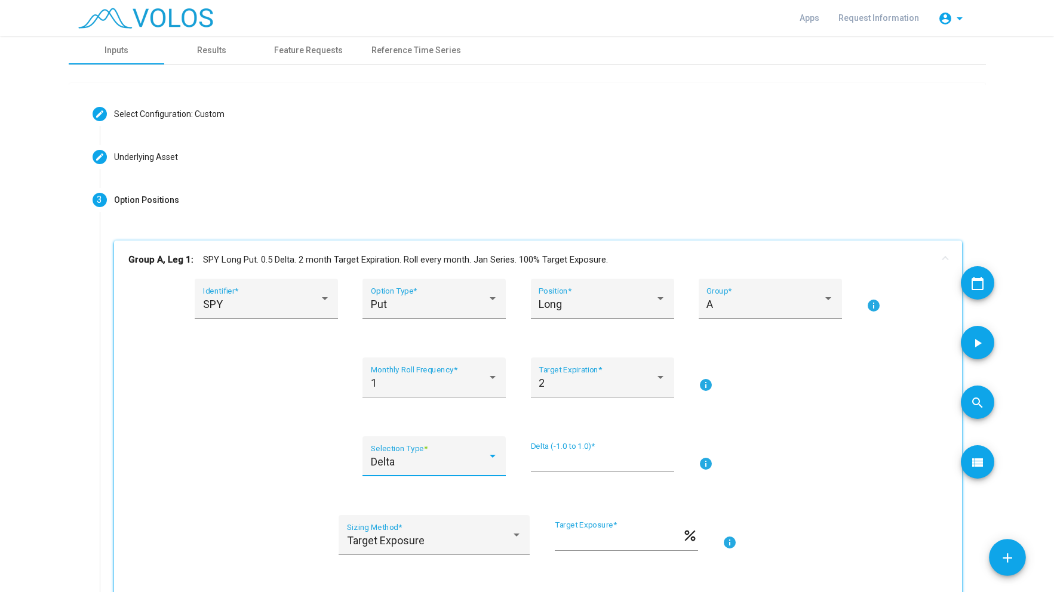
click at [579, 455] on input "***" at bounding box center [602, 461] width 143 height 12
type input "*"
type input "****"
click at [212, 403] on div "1 Monthly Roll Frequency * 2 Target Expiration * info" at bounding box center [537, 385] width 819 height 54
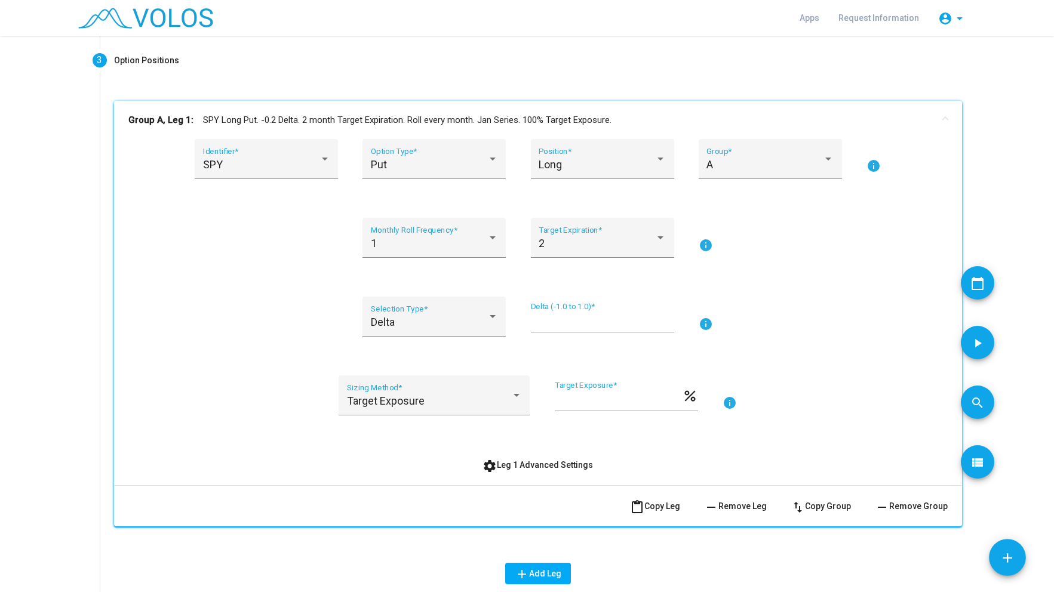
scroll to position [106, 0]
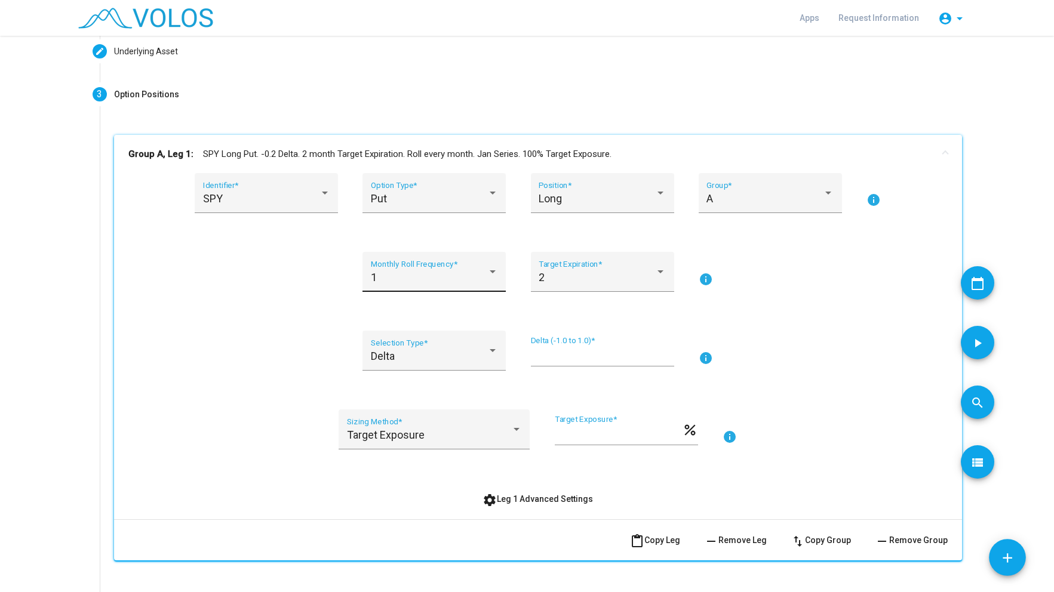
click at [442, 279] on div "1" at bounding box center [429, 278] width 116 height 12
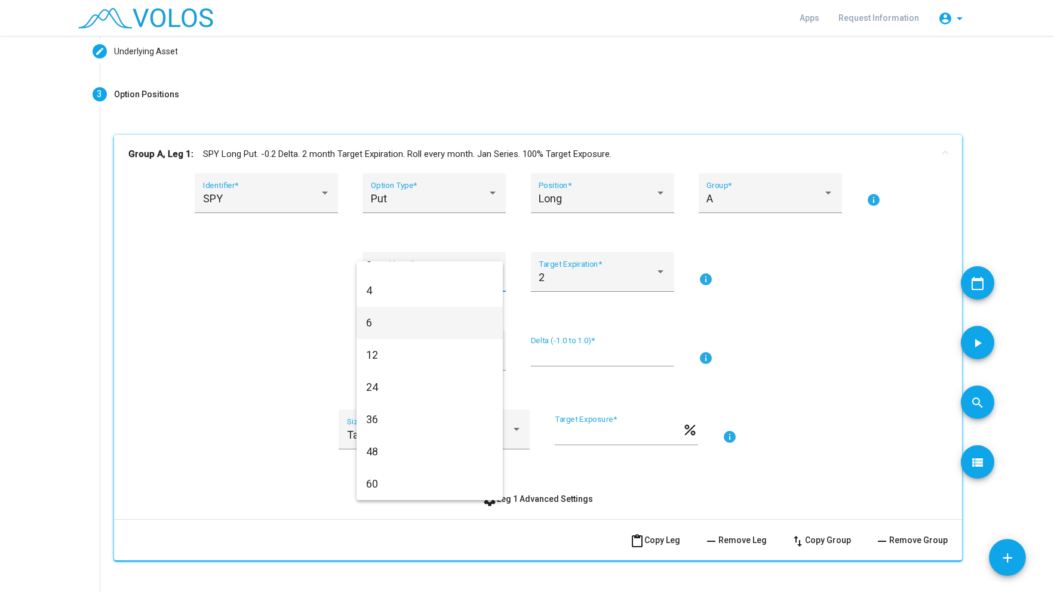
scroll to position [0, 0]
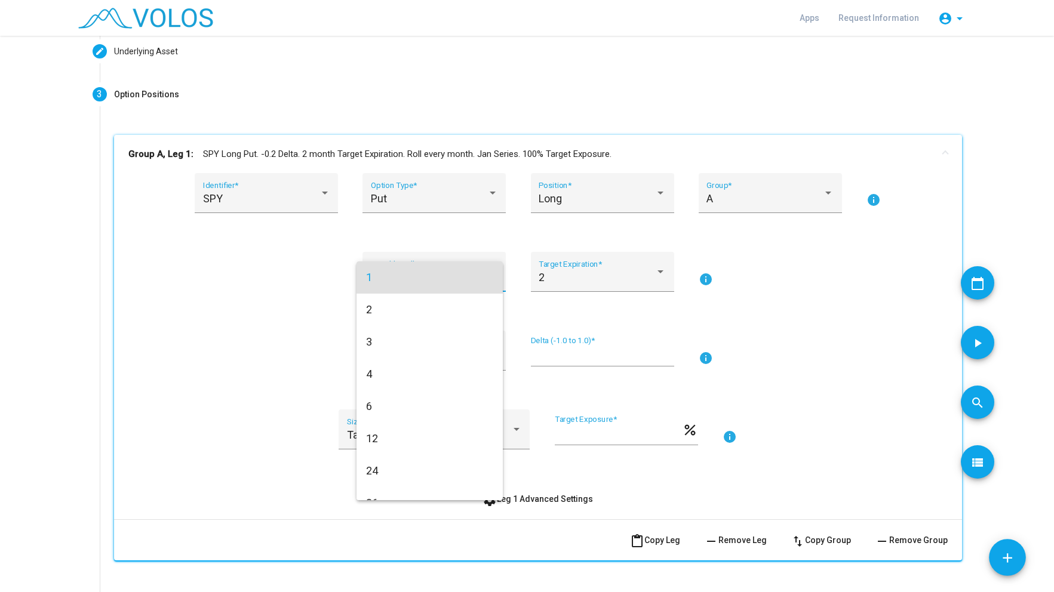
click at [221, 306] on div at bounding box center [527, 296] width 1054 height 592
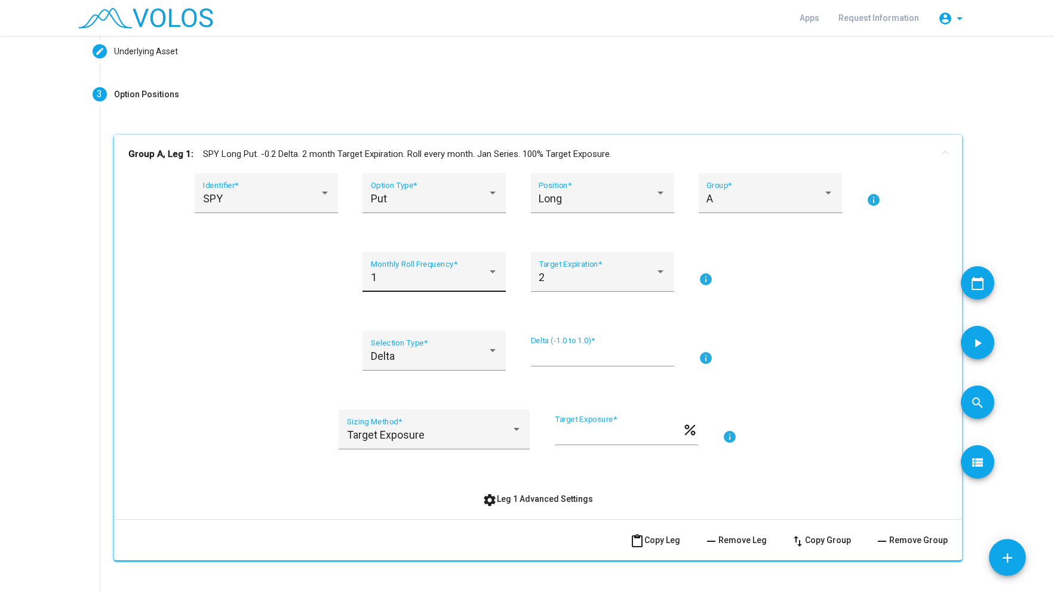
click at [379, 272] on div "1" at bounding box center [429, 278] width 116 height 12
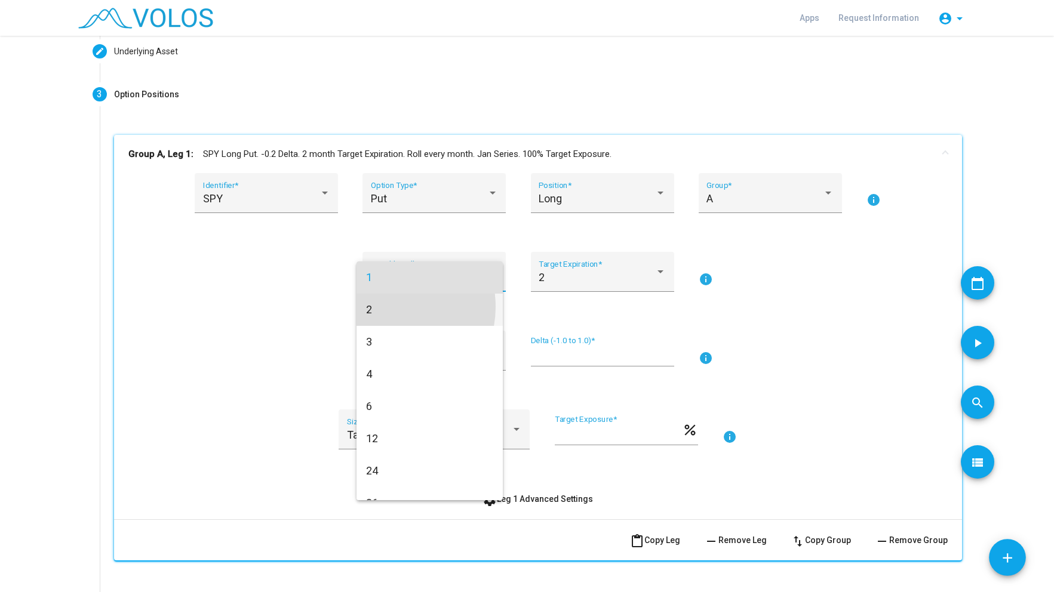
click at [387, 307] on span "2" at bounding box center [429, 310] width 127 height 32
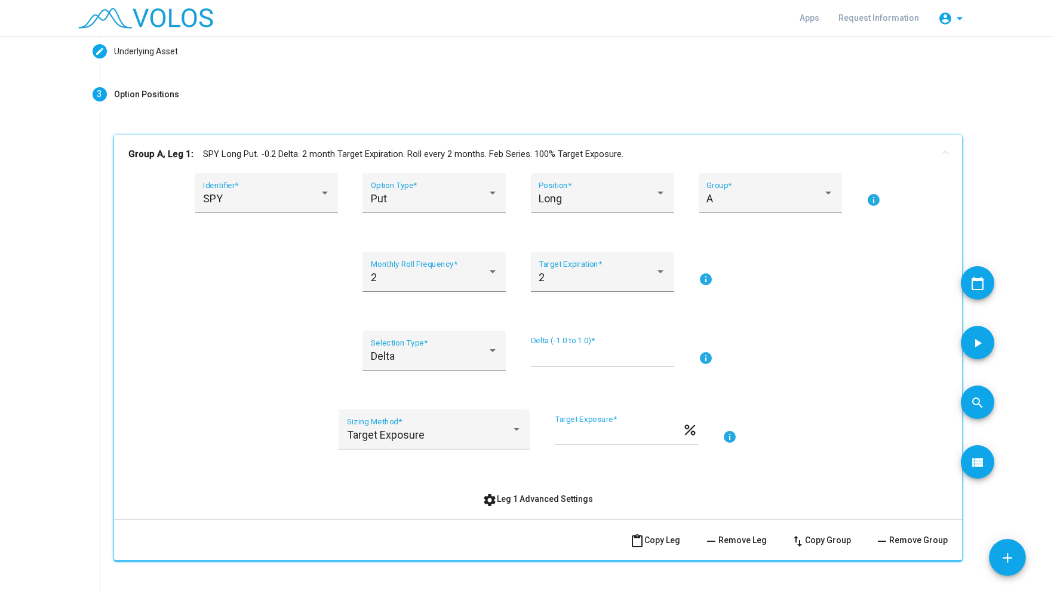
click at [210, 309] on div "SPY Identifier * Put Option Type * Long Position * A Group * info 2 Monthly Rol…" at bounding box center [537, 341] width 819 height 337
